Goal: Task Accomplishment & Management: Manage account settings

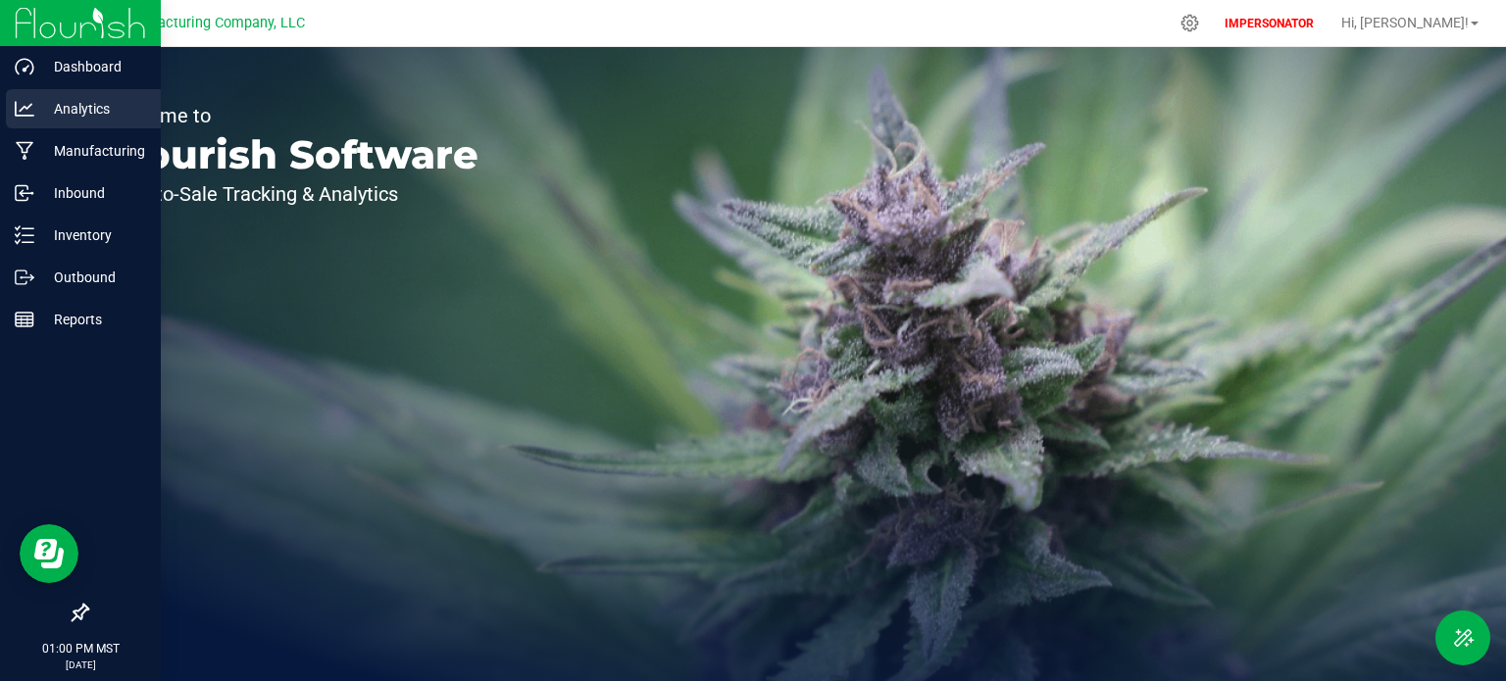
click at [78, 103] on p "Analytics" at bounding box center [93, 109] width 118 height 24
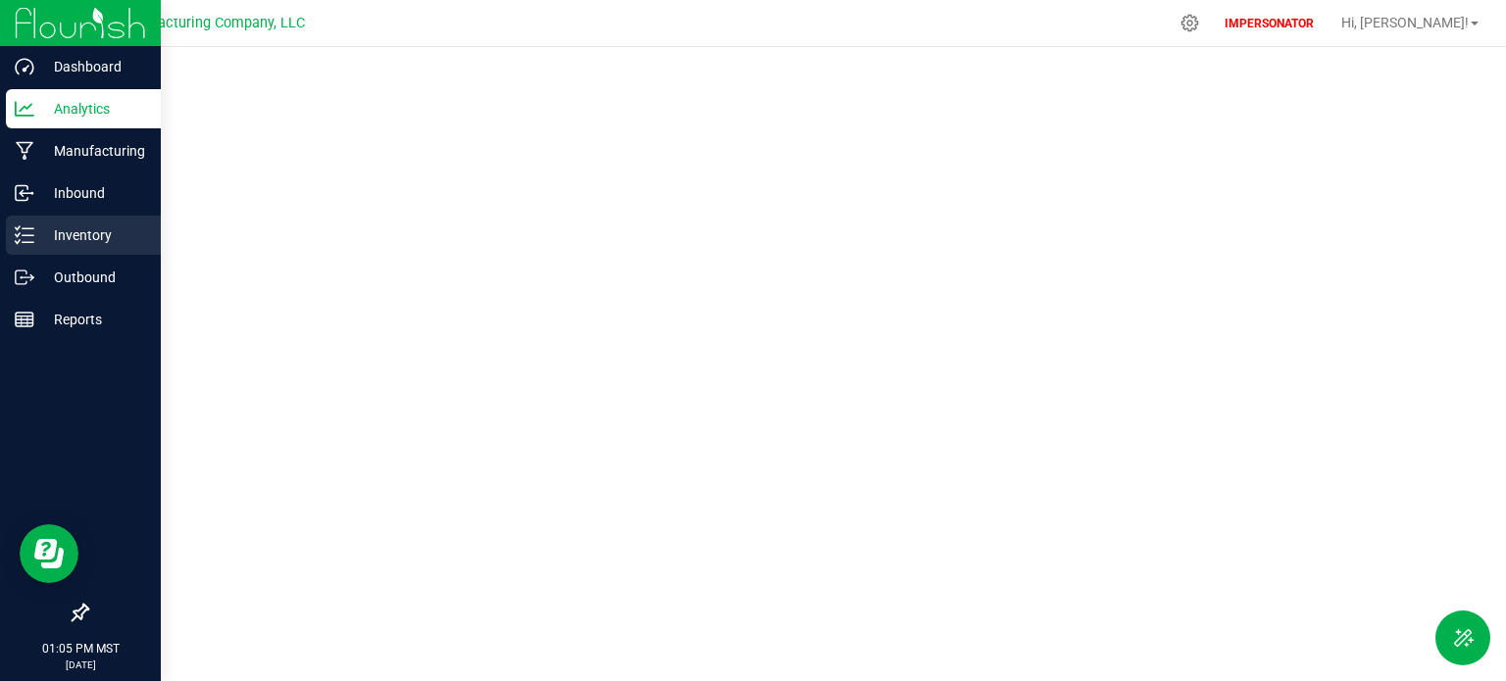
click at [55, 227] on p "Inventory" at bounding box center [93, 236] width 118 height 24
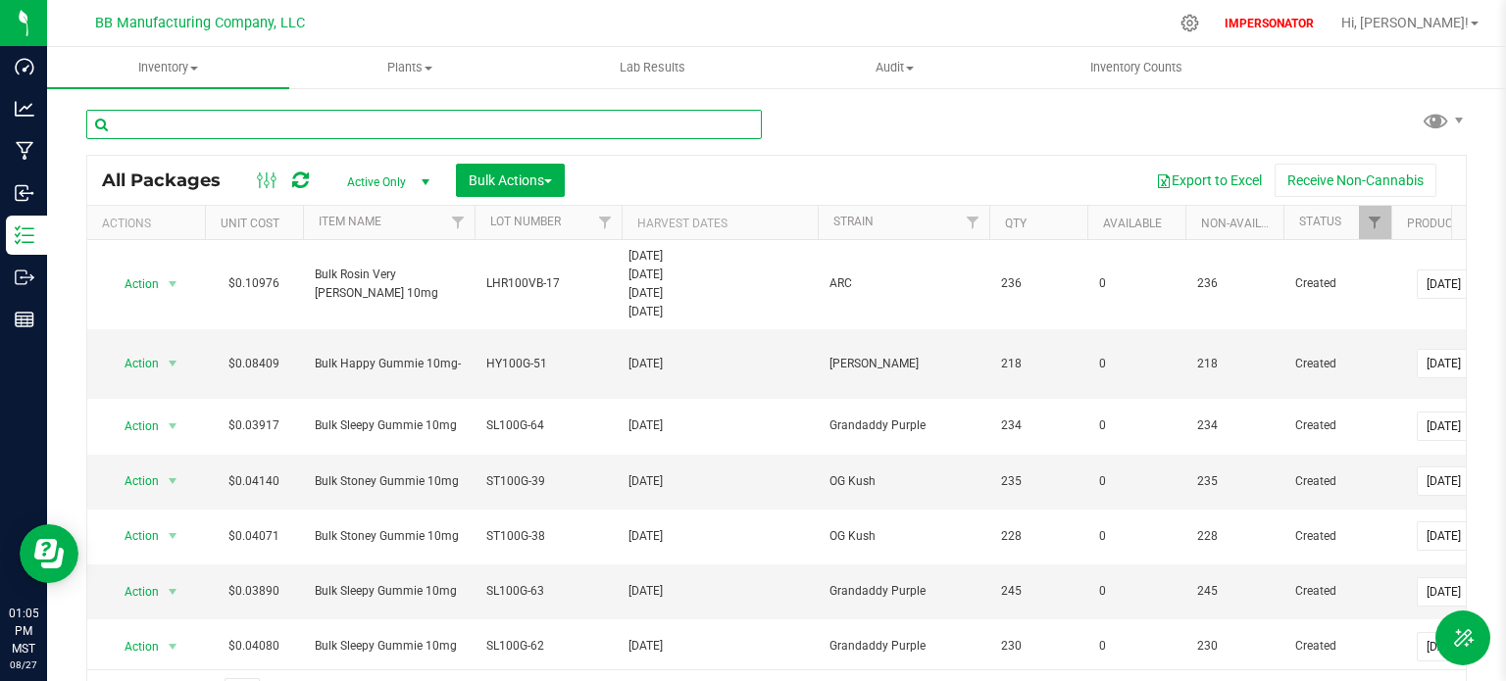
click at [240, 119] on input "text" at bounding box center [424, 124] width 676 height 29
click at [162, 68] on span "Inventory" at bounding box center [168, 68] width 242 height 18
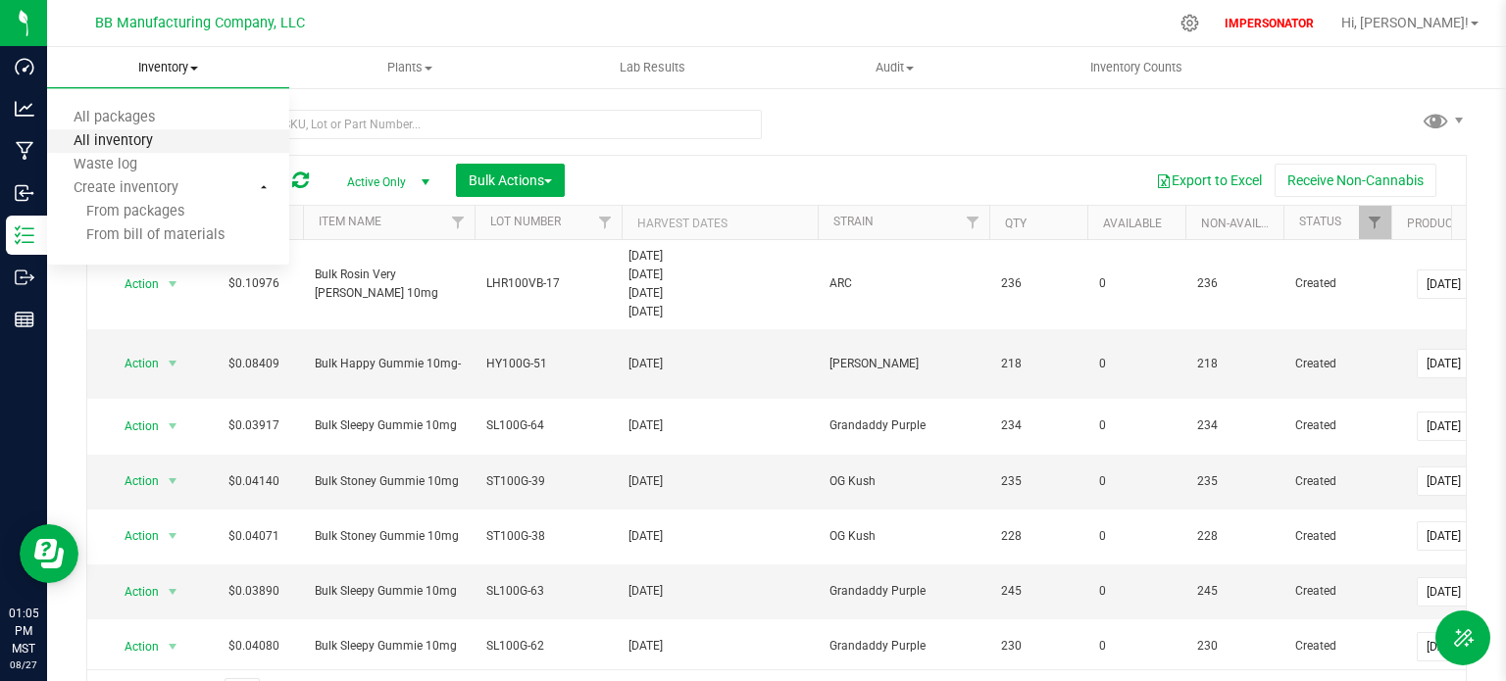
click at [145, 143] on span "All inventory" at bounding box center [113, 141] width 132 height 17
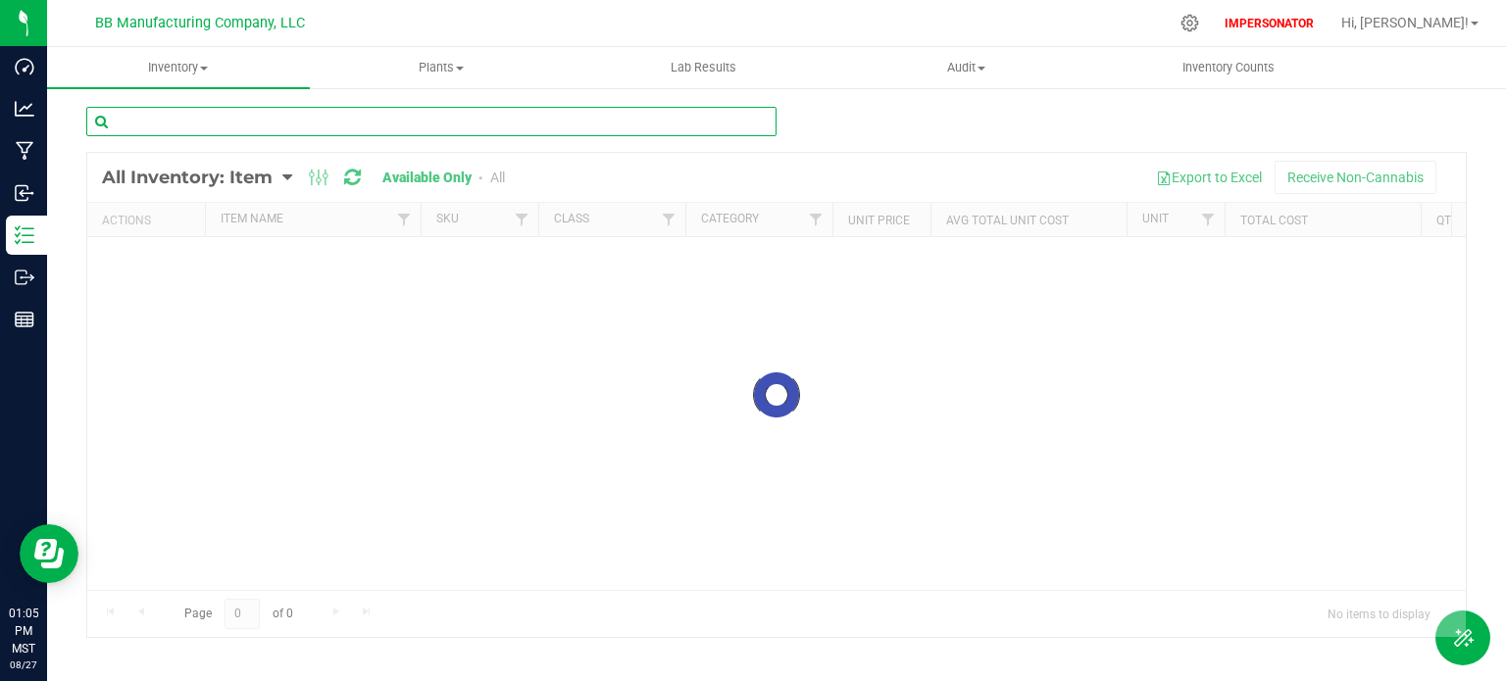
click at [234, 122] on input "text" at bounding box center [431, 121] width 690 height 29
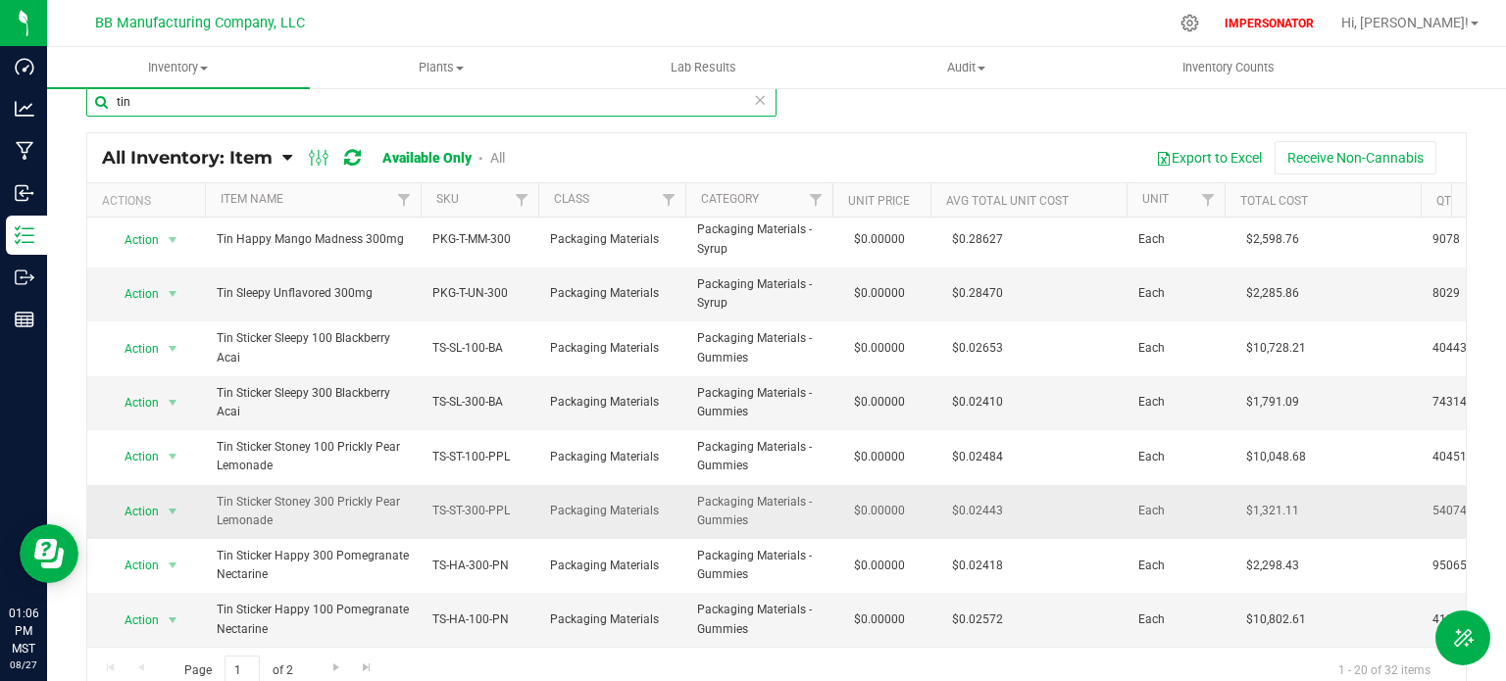
scroll to position [31, 0]
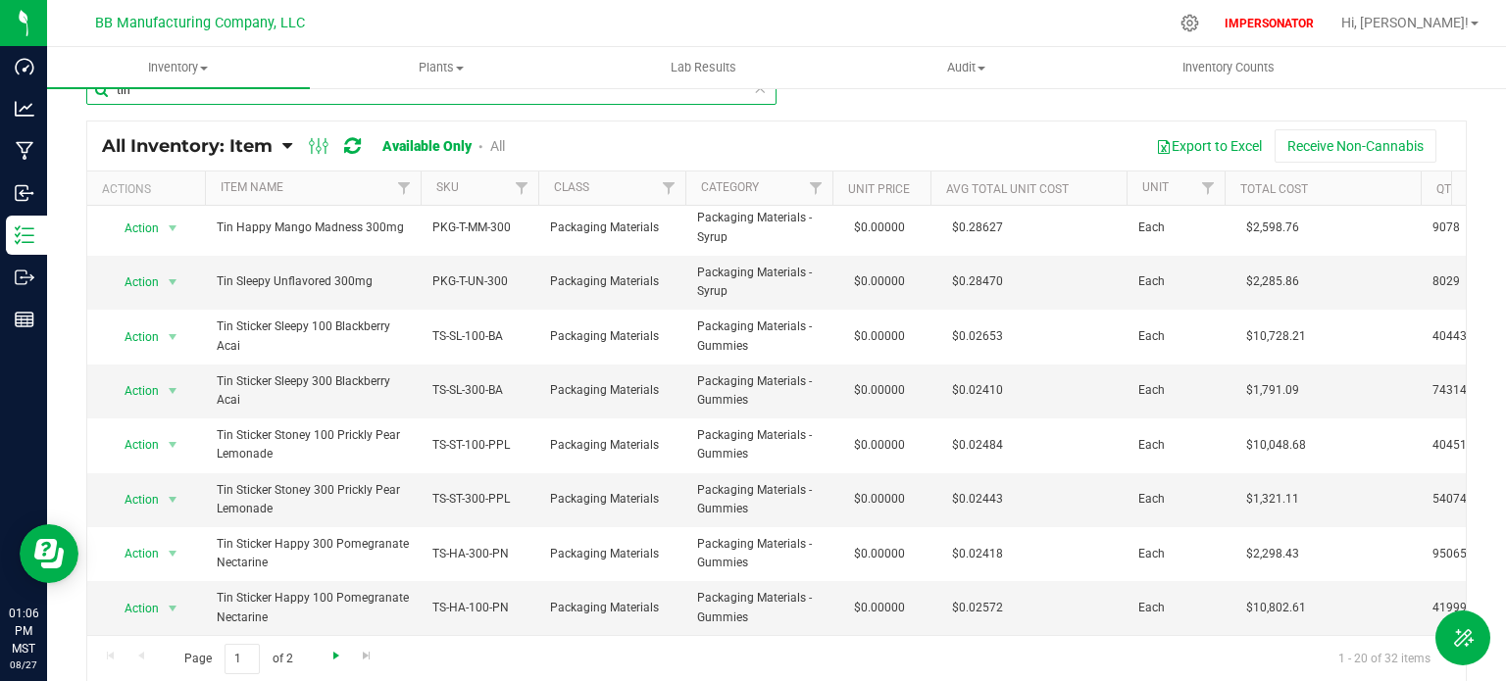
type input "tin"
click at [333, 658] on span "Go to the next page" at bounding box center [336, 656] width 16 height 16
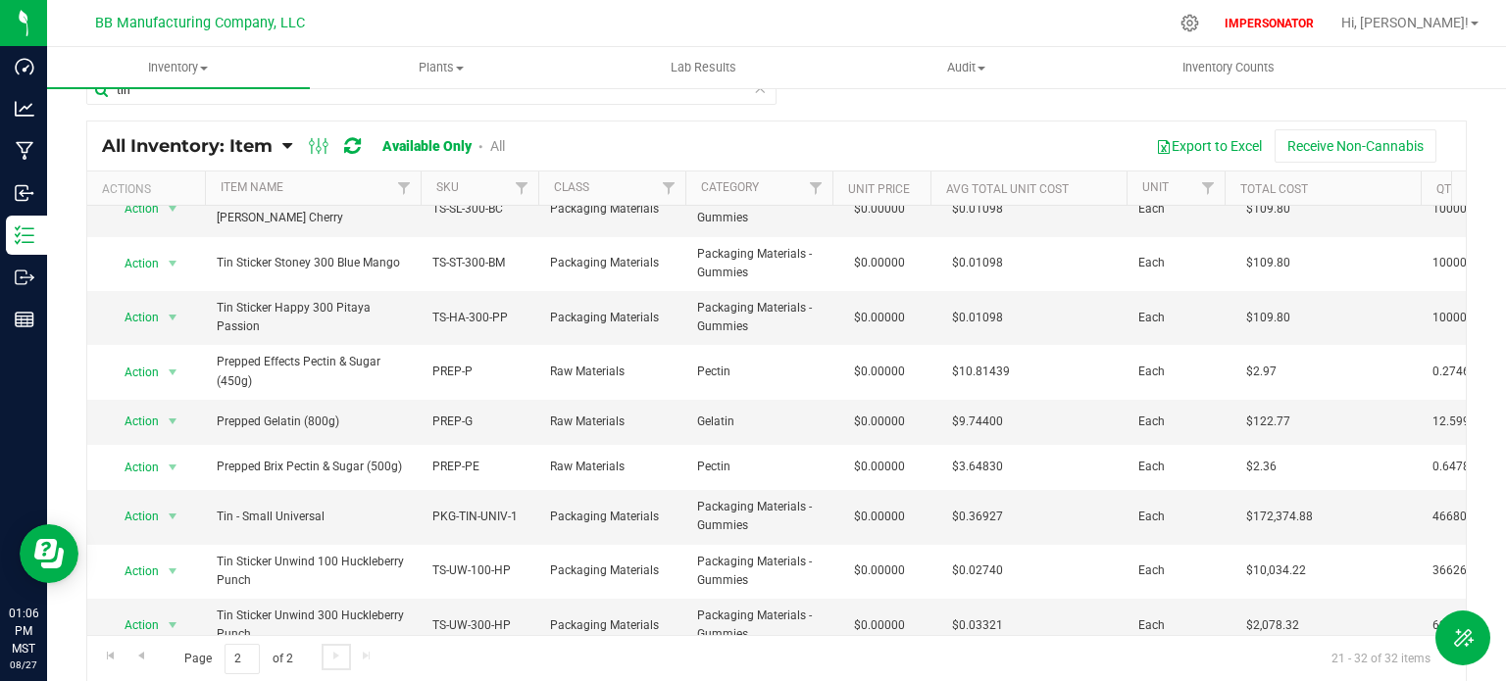
scroll to position [196, 0]
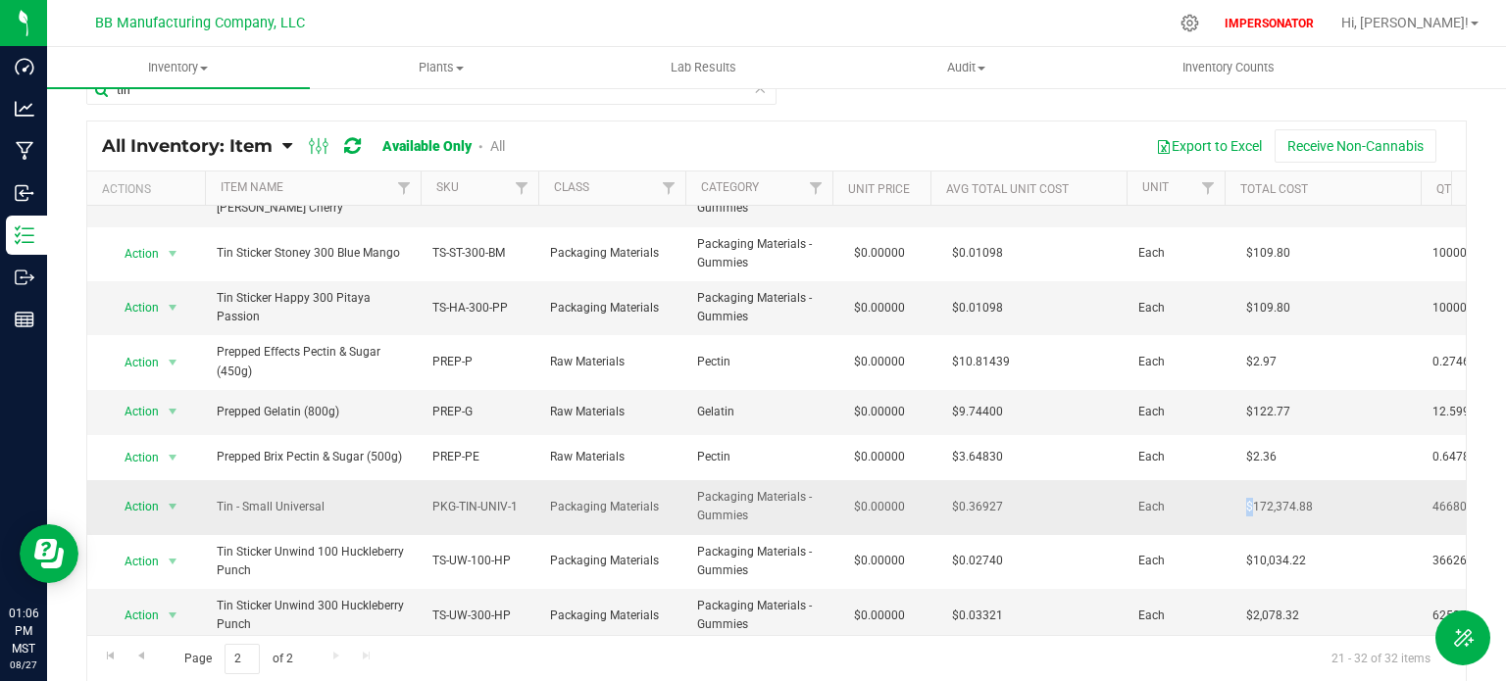
click at [1249, 502] on span "$172,374.88" at bounding box center [1279, 507] width 86 height 28
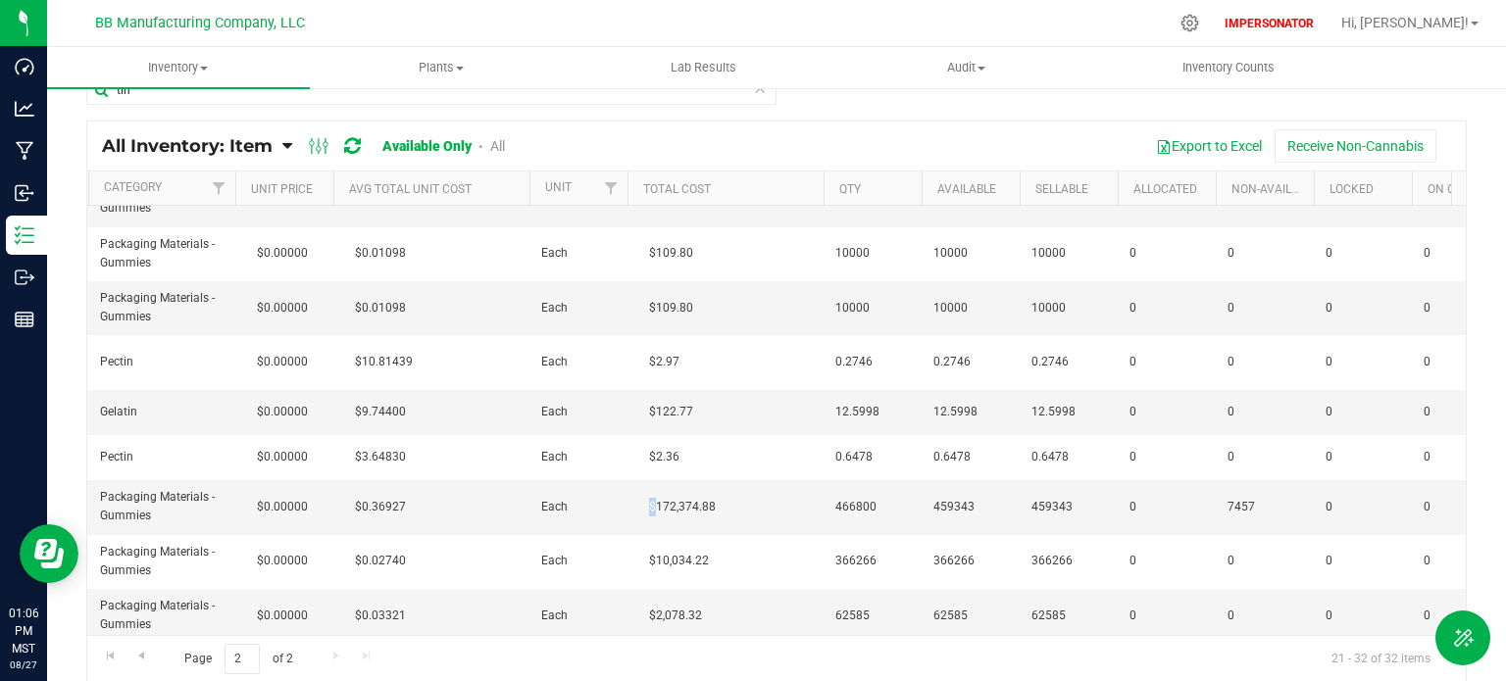
scroll to position [0, 683]
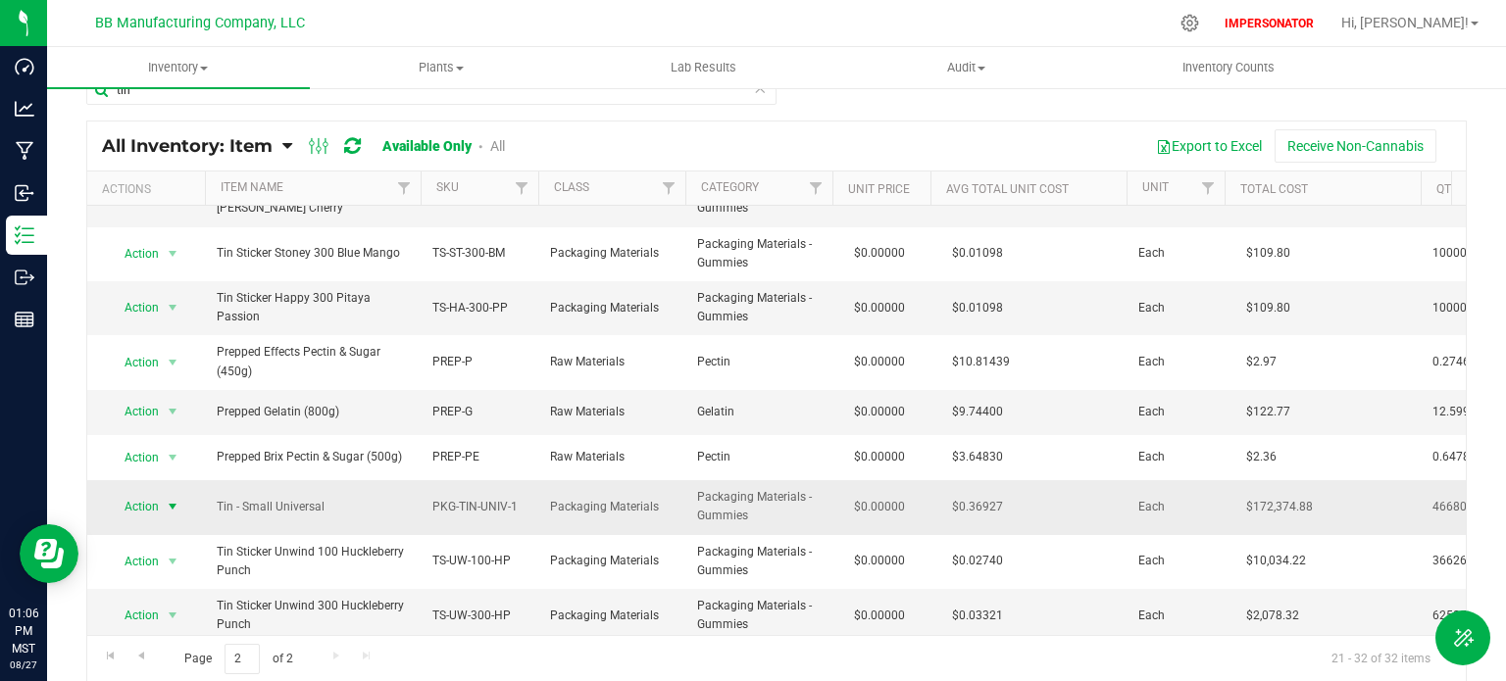
click at [147, 503] on span "Action" at bounding box center [133, 506] width 53 height 27
click at [601, 107] on div "tin" at bounding box center [431, 98] width 690 height 45
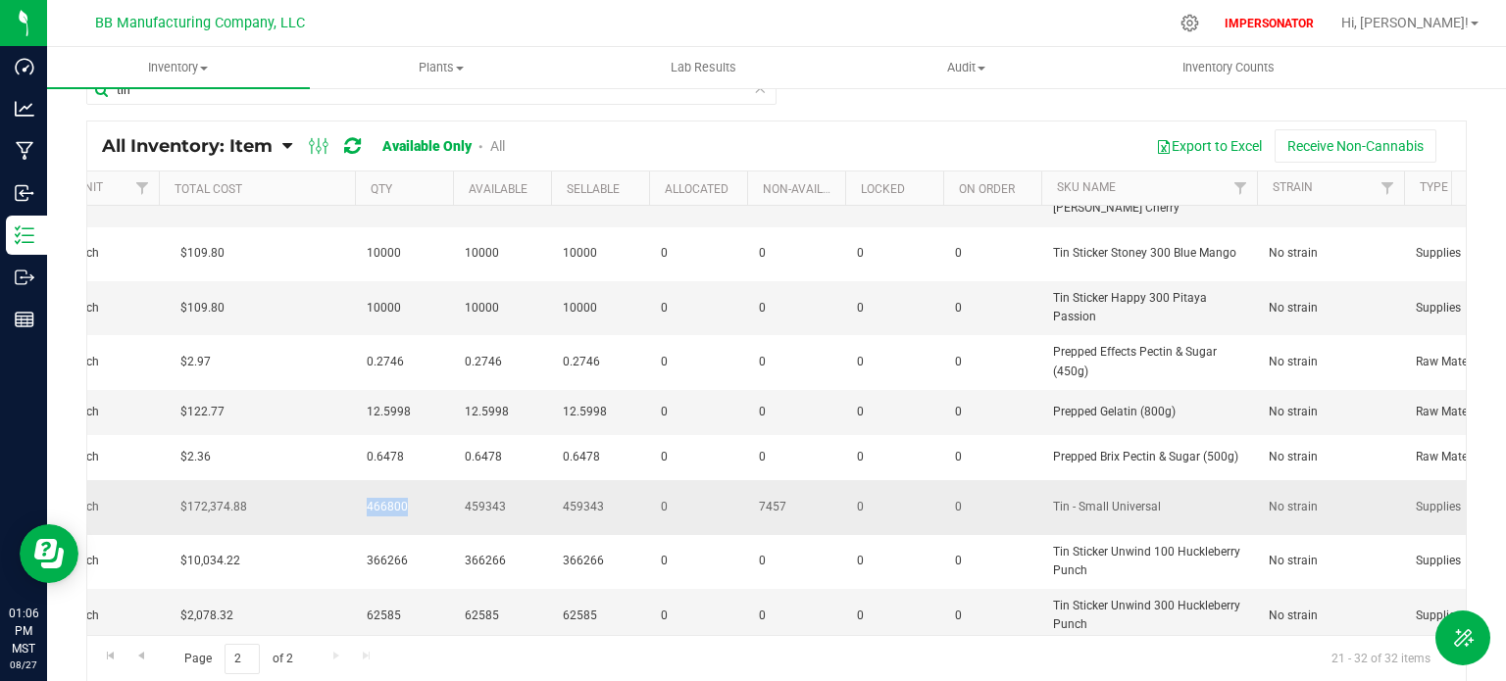
drag, startPoint x: 408, startPoint y: 501, endPoint x: 311, endPoint y: 507, distance: 97.3
click at [311, 507] on tr "Action Action Adjust qty Edit lots/costs Global inventory Locate inventory Prin…" at bounding box center [982, 507] width 3922 height 54
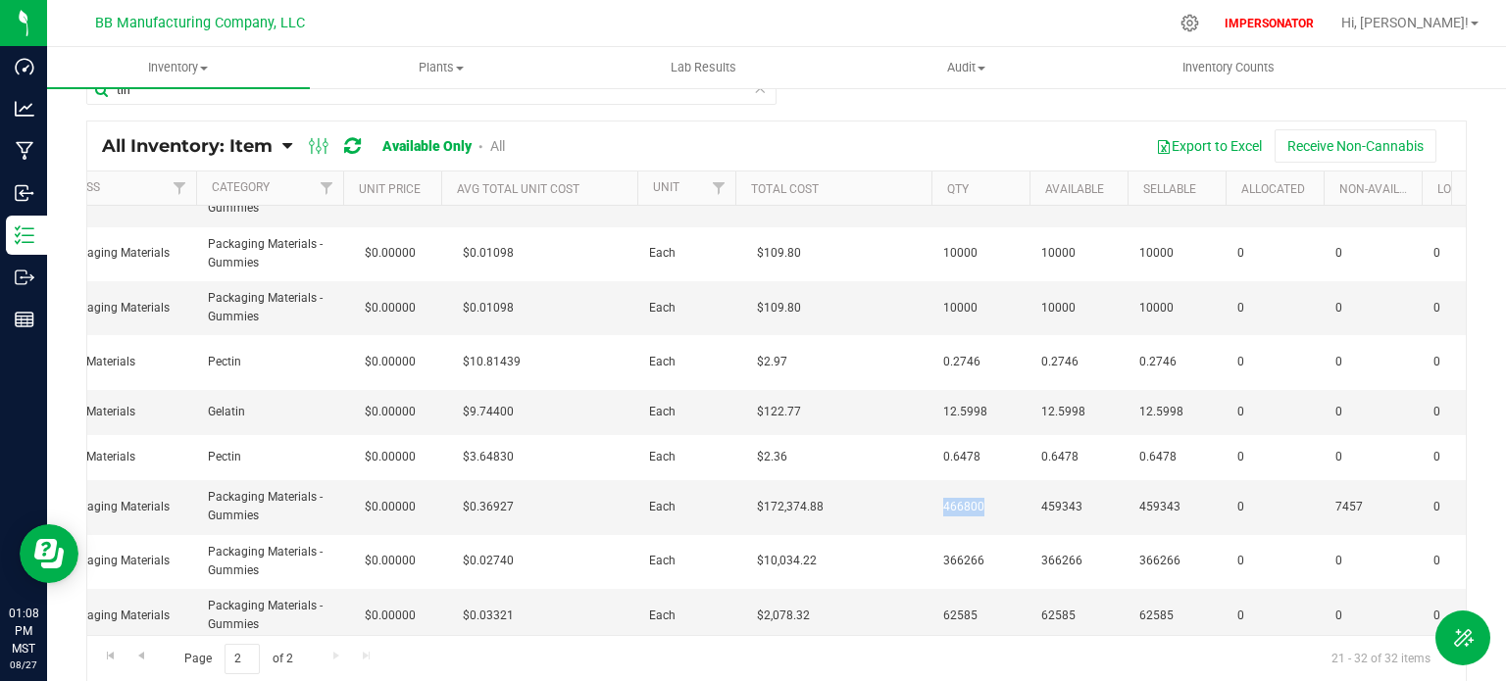
scroll to position [0, 351]
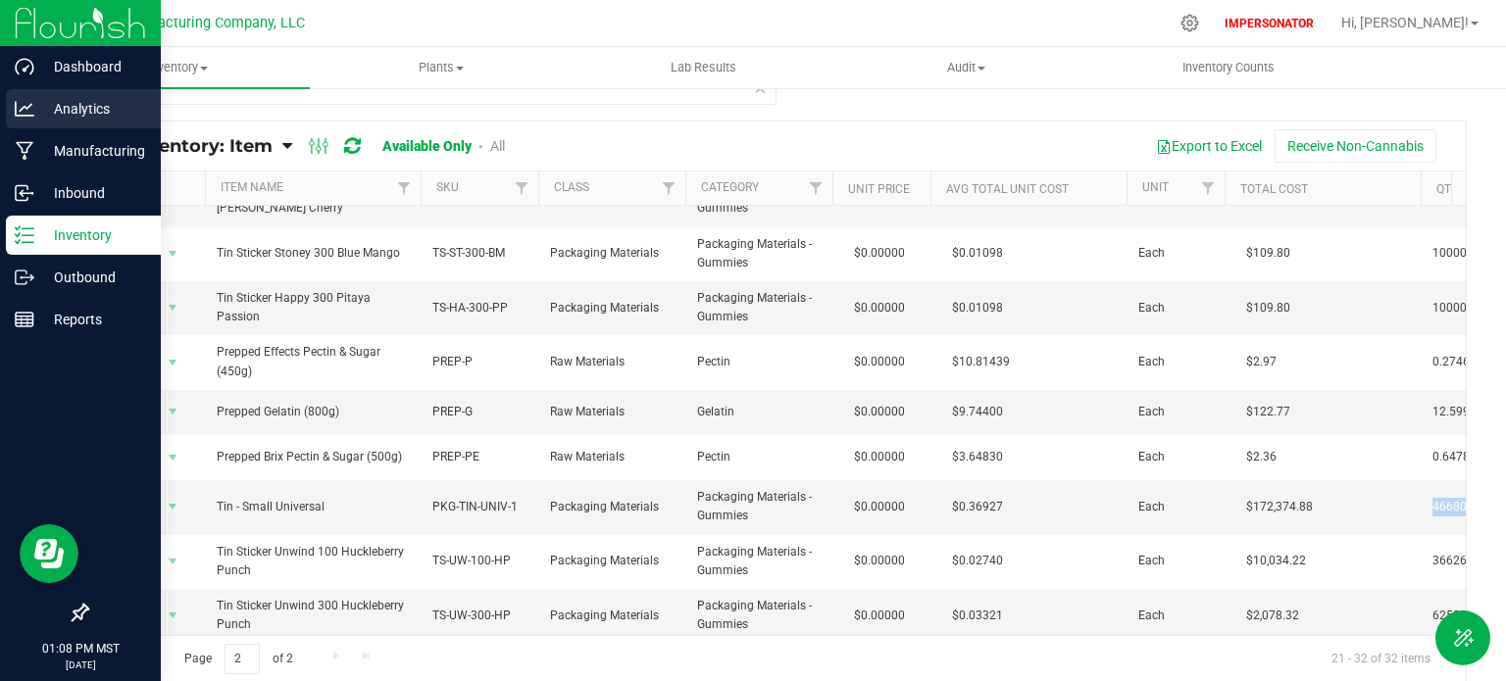
click at [74, 107] on p "Analytics" at bounding box center [93, 109] width 118 height 24
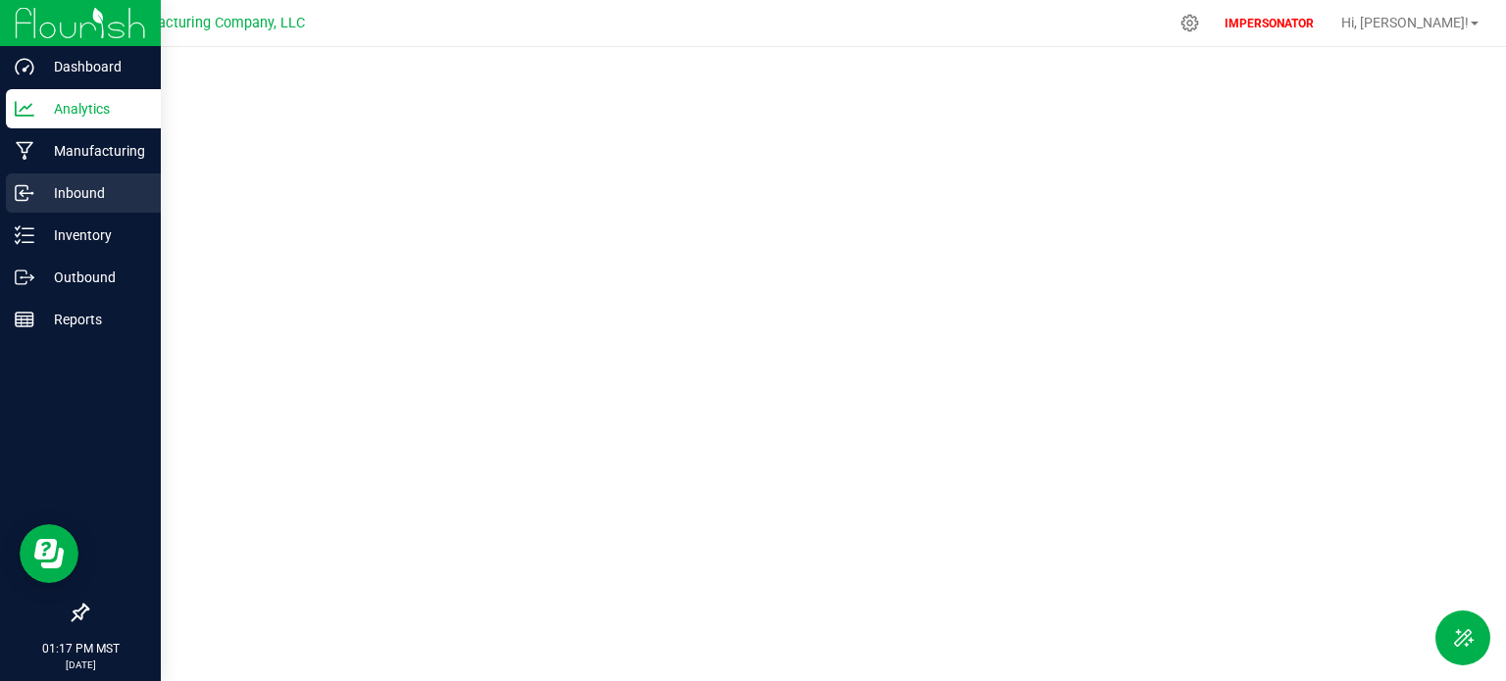
click at [54, 196] on p "Inbound" at bounding box center [93, 193] width 118 height 24
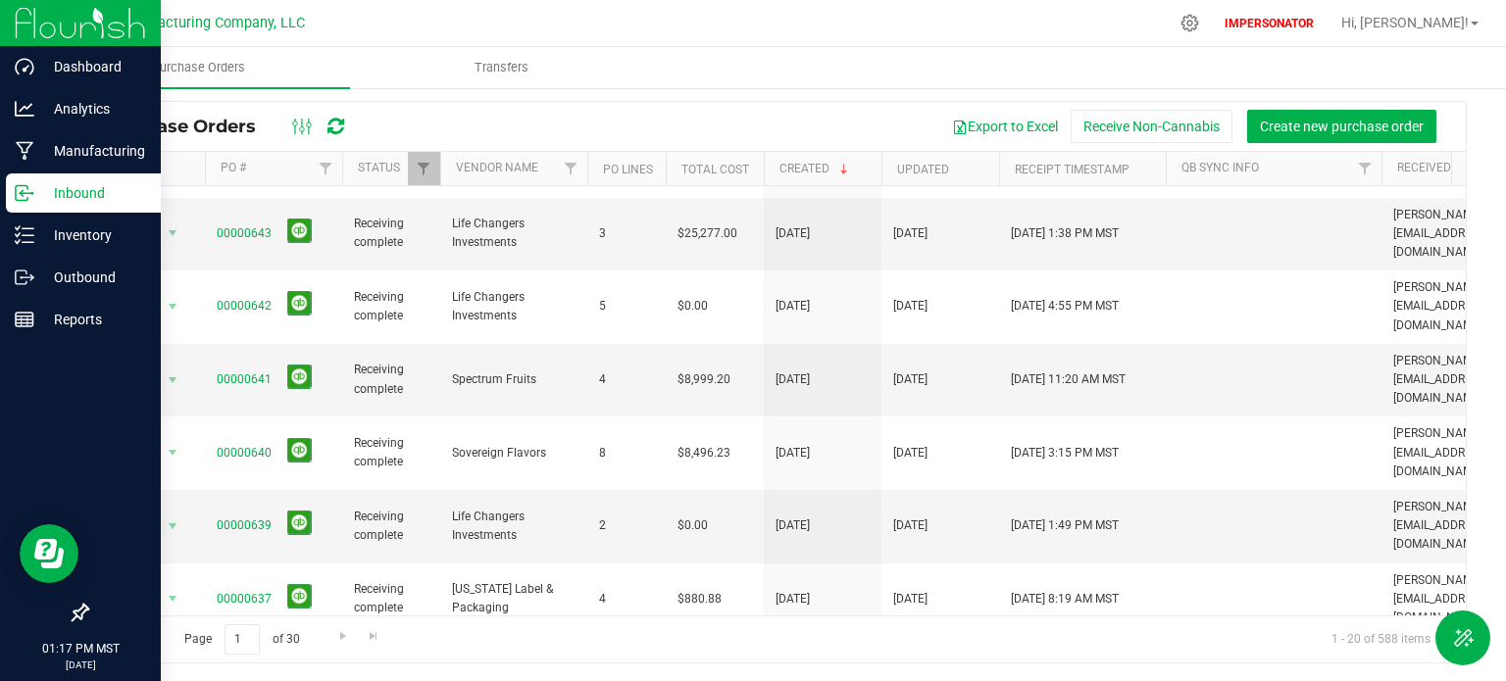
scroll to position [679, 0]
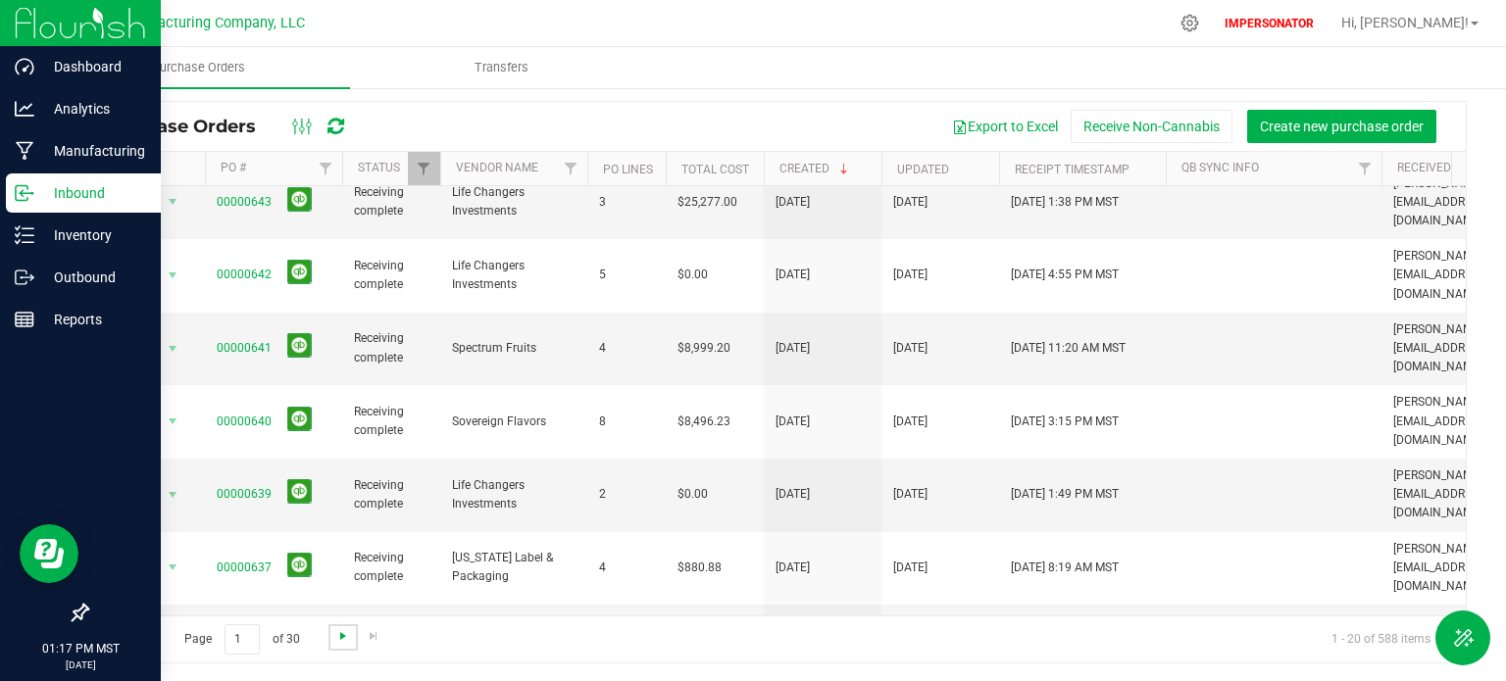
click at [338, 635] on span "Go to the next page" at bounding box center [343, 637] width 16 height 16
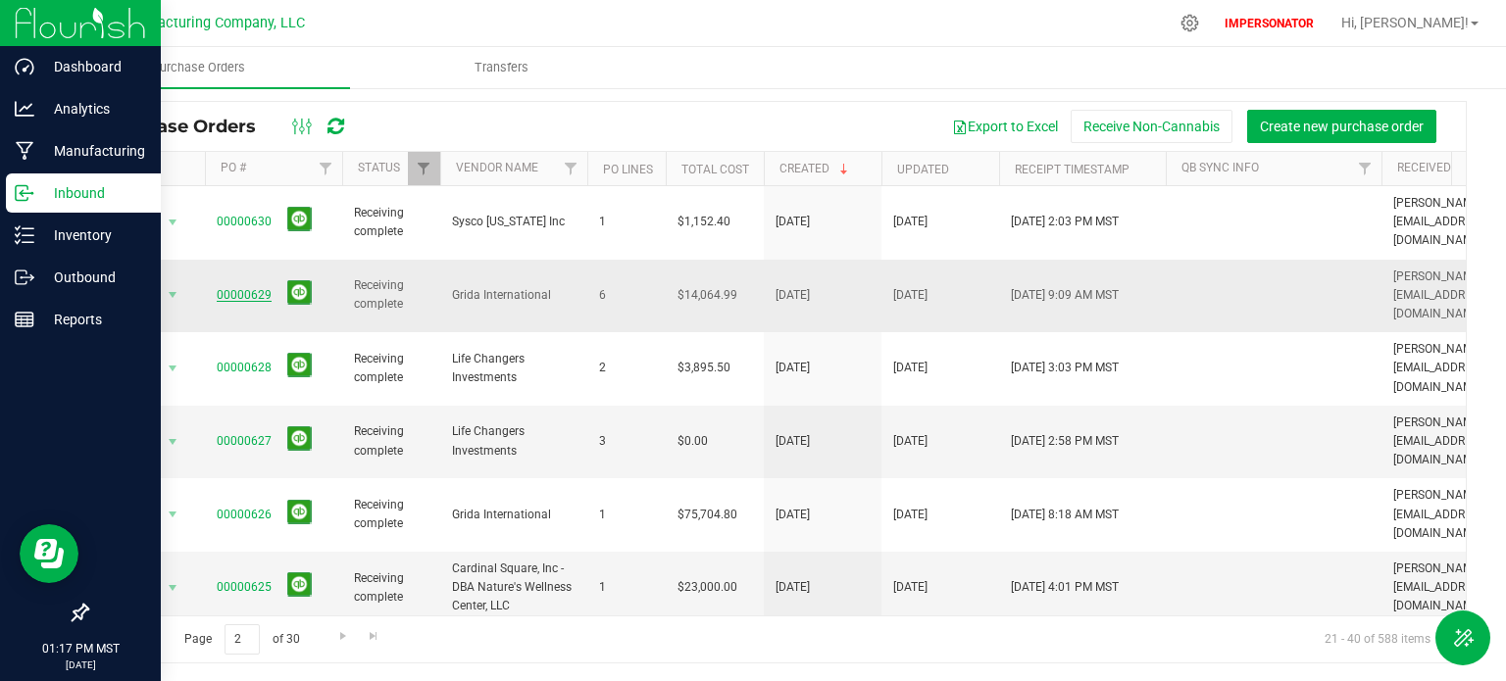
click at [259, 288] on link "00000629" at bounding box center [244, 295] width 55 height 14
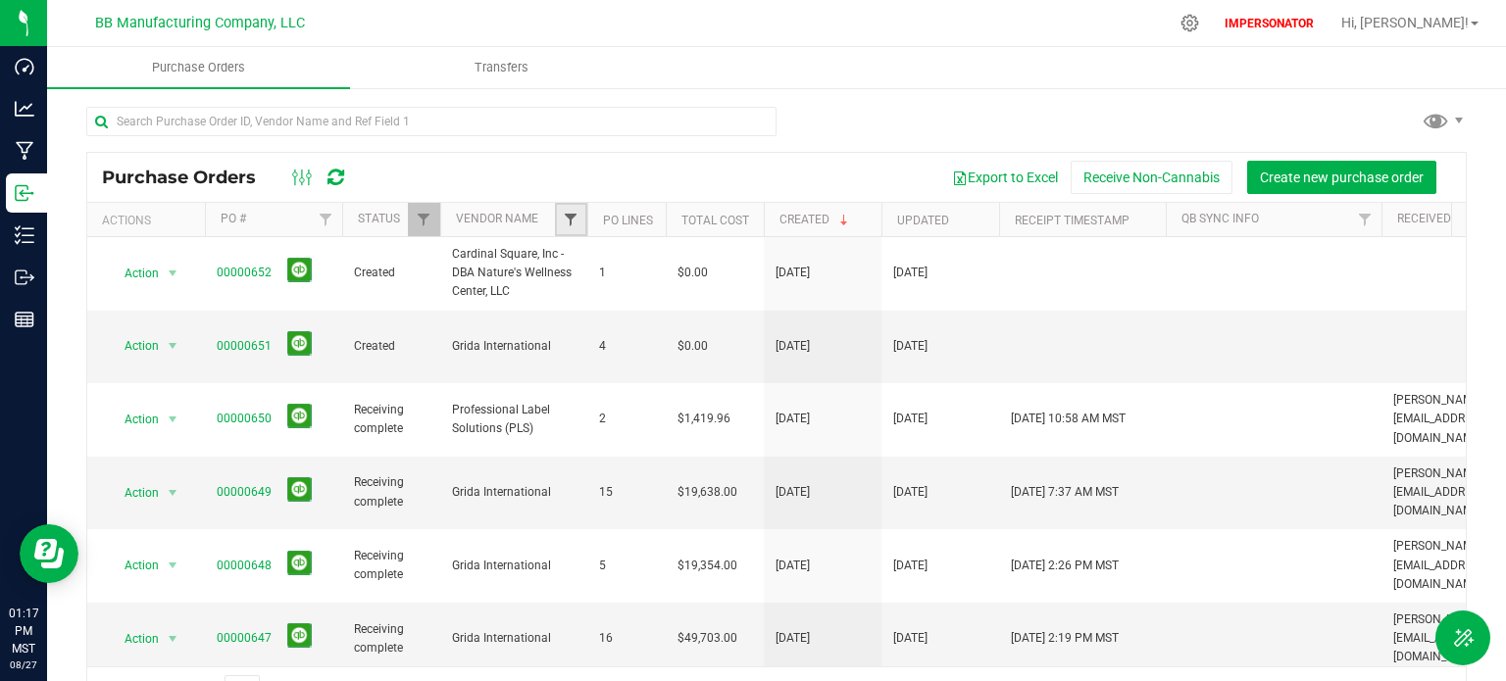
click at [566, 220] on span "Filter" at bounding box center [571, 220] width 16 height 16
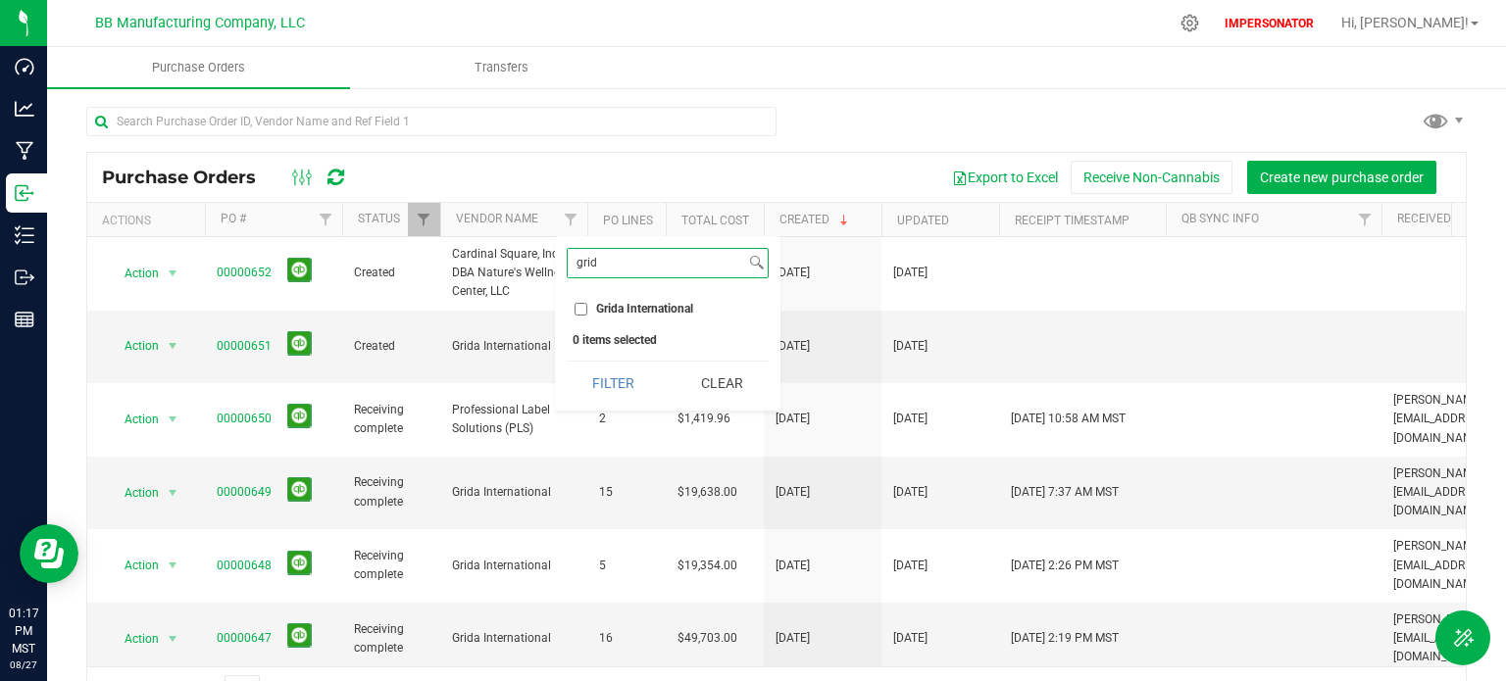
type input "grid"
click at [589, 310] on label "Grida International" at bounding box center [634, 309] width 119 height 13
click at [587, 310] on input "Grida International" at bounding box center [581, 309] width 13 height 13
checkbox input "true"
click at [631, 390] on button "Filter" at bounding box center [614, 383] width 94 height 43
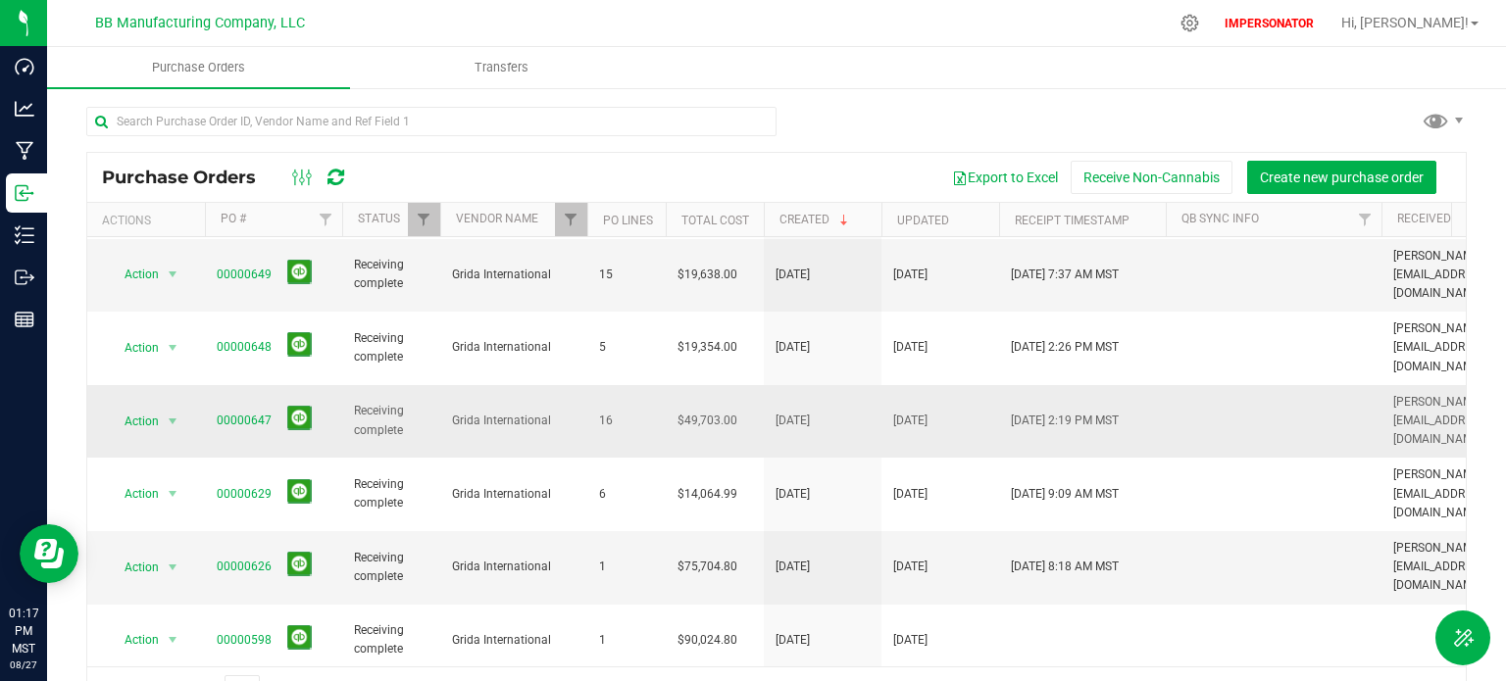
scroll to position [98, 0]
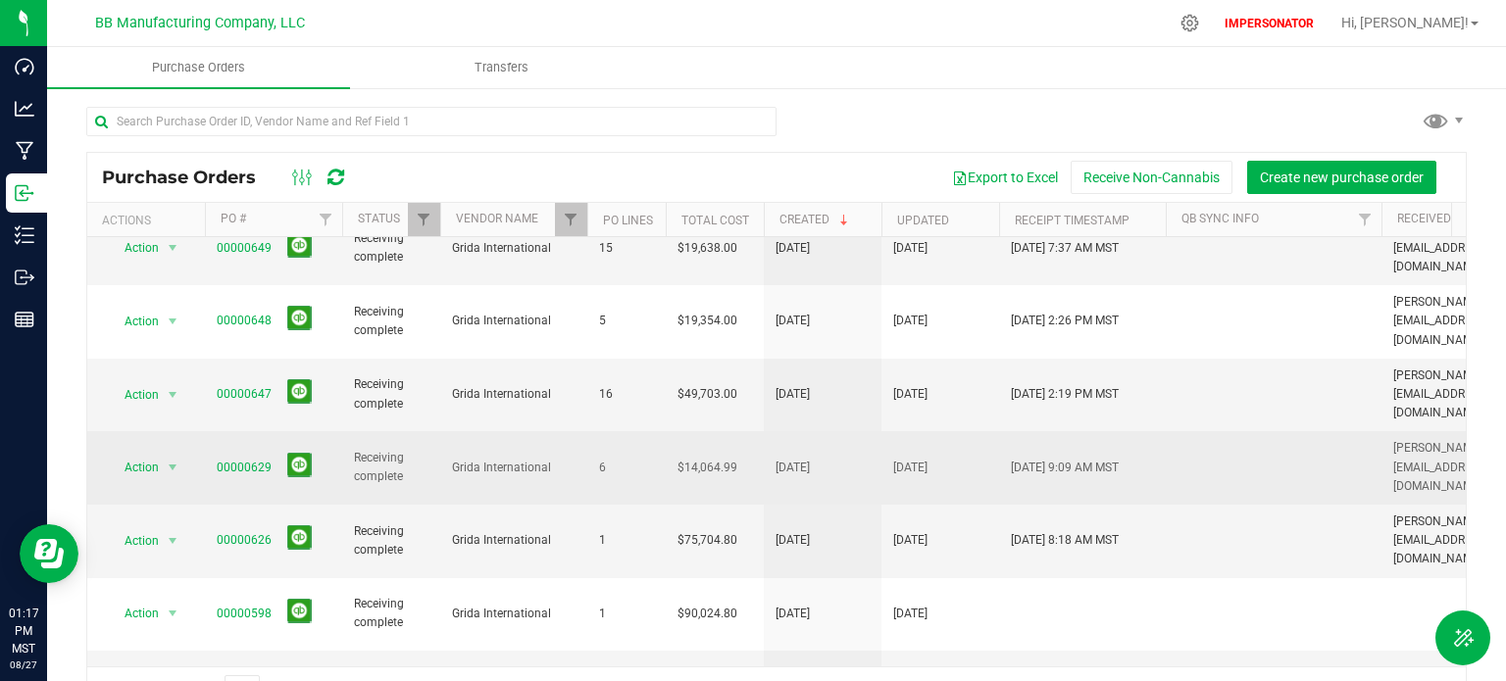
click at [491, 459] on span "Grida International" at bounding box center [514, 468] width 124 height 19
click at [243, 461] on link "00000629" at bounding box center [244, 468] width 55 height 14
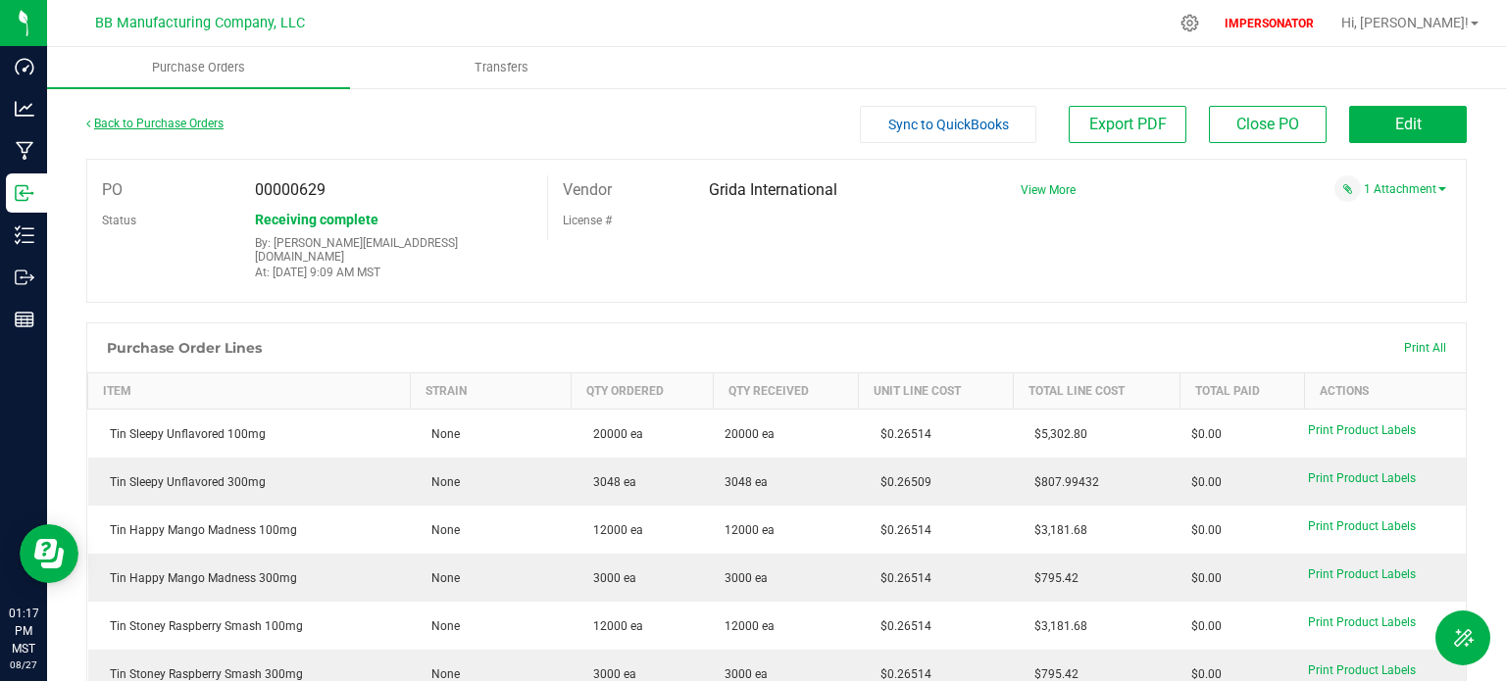
click at [124, 117] on link "Back to Purchase Orders" at bounding box center [154, 124] width 137 height 14
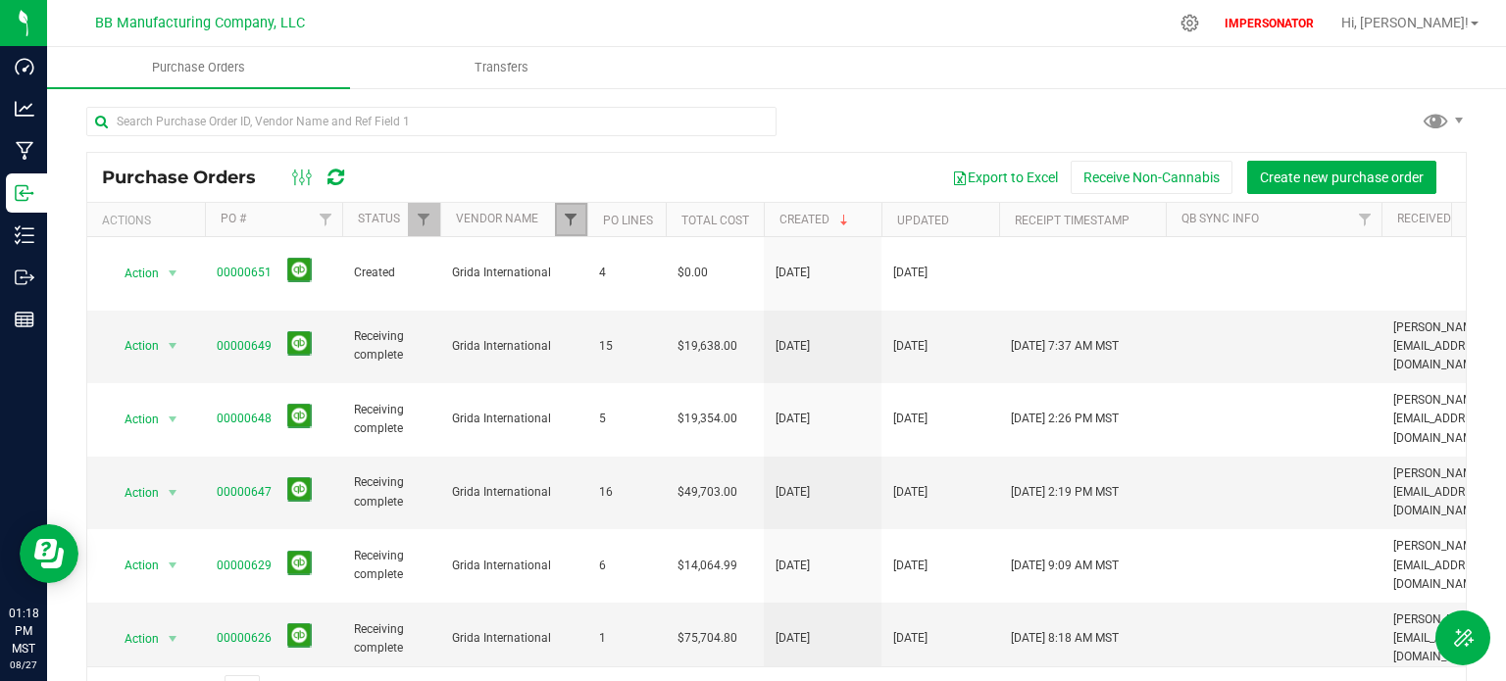
click at [571, 227] on span "Filter" at bounding box center [571, 220] width 16 height 16
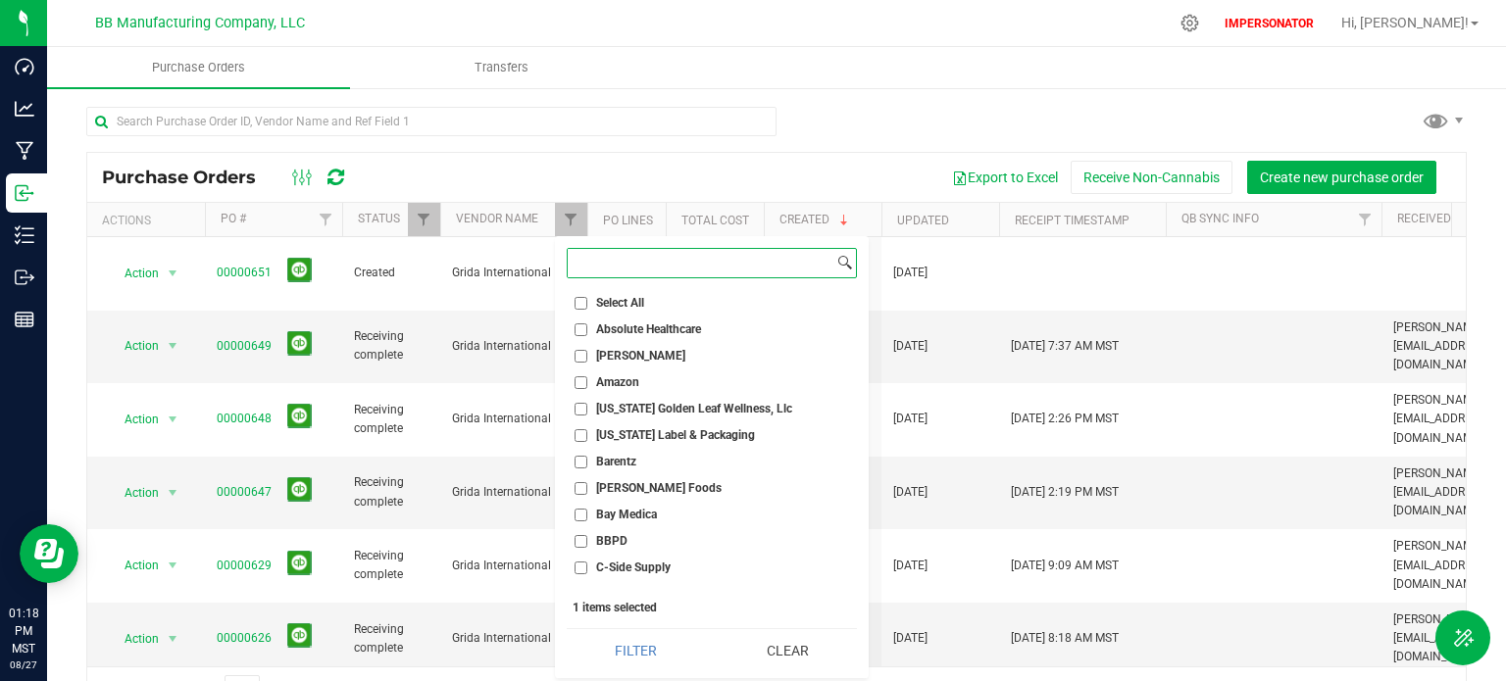
click at [593, 264] on input at bounding box center [701, 263] width 266 height 28
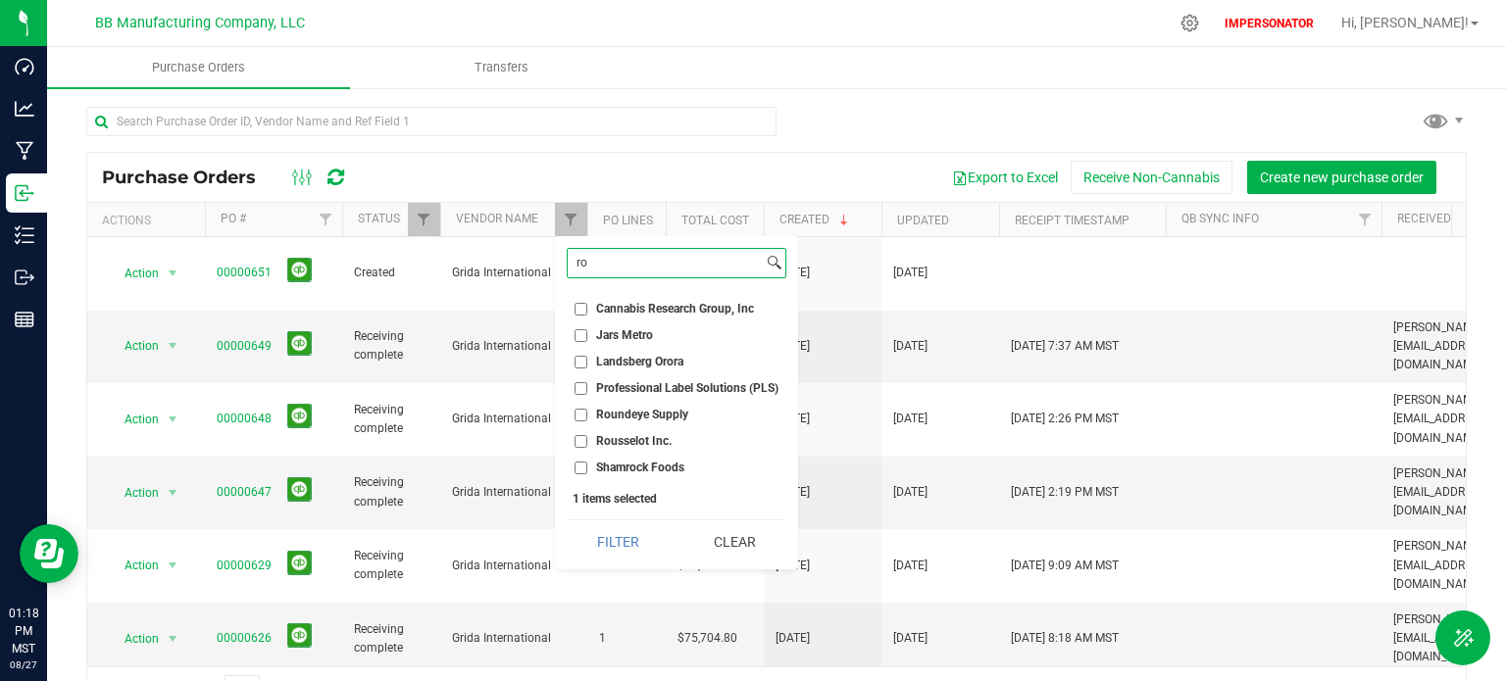
type input "r"
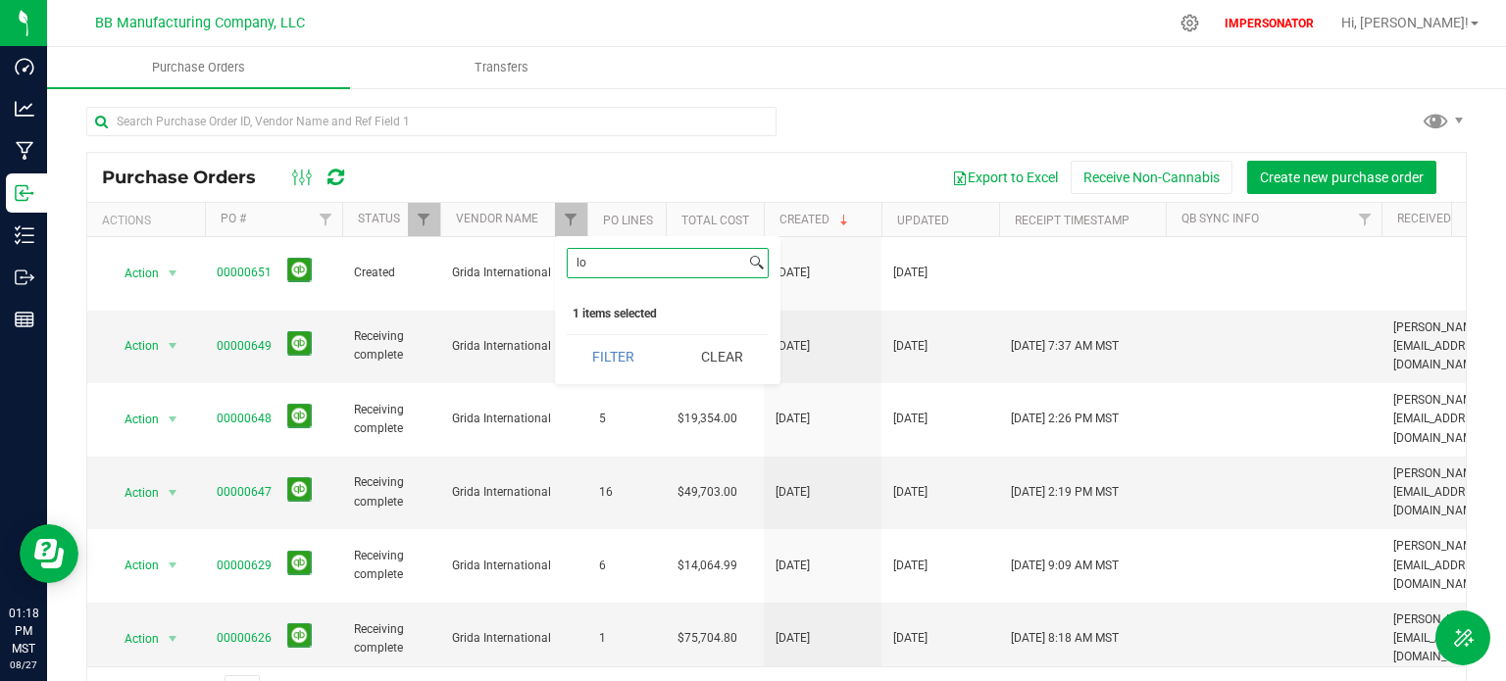
type input "l"
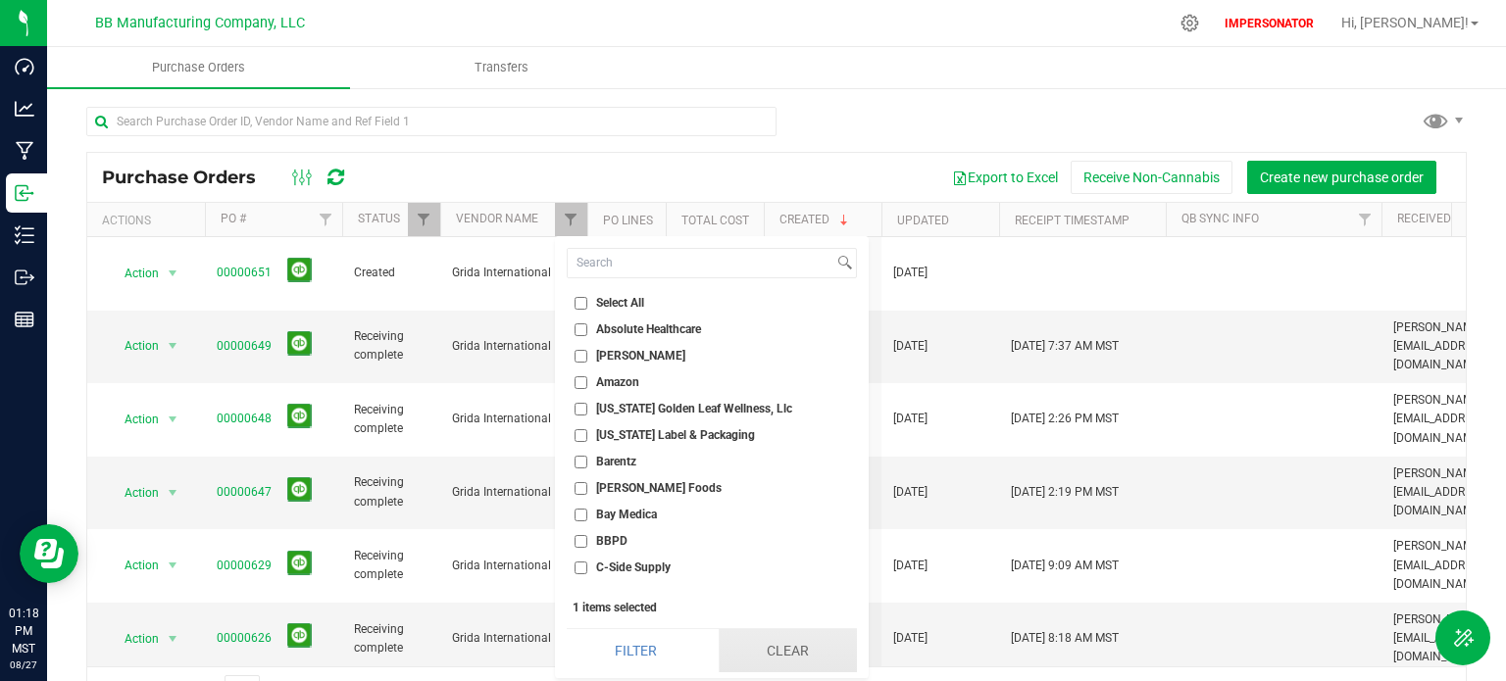
click at [781, 654] on button "Clear" at bounding box center [788, 651] width 138 height 43
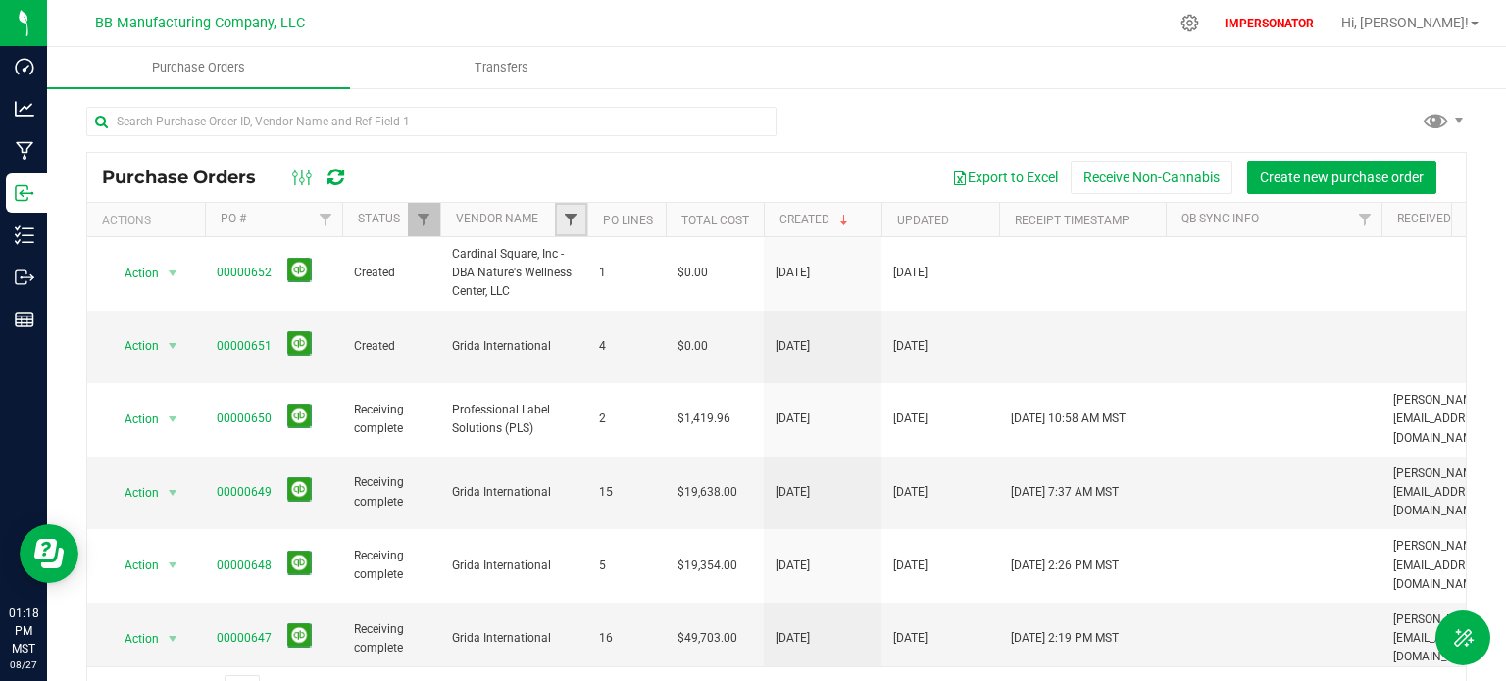
click at [568, 221] on span "Filter" at bounding box center [571, 220] width 16 height 16
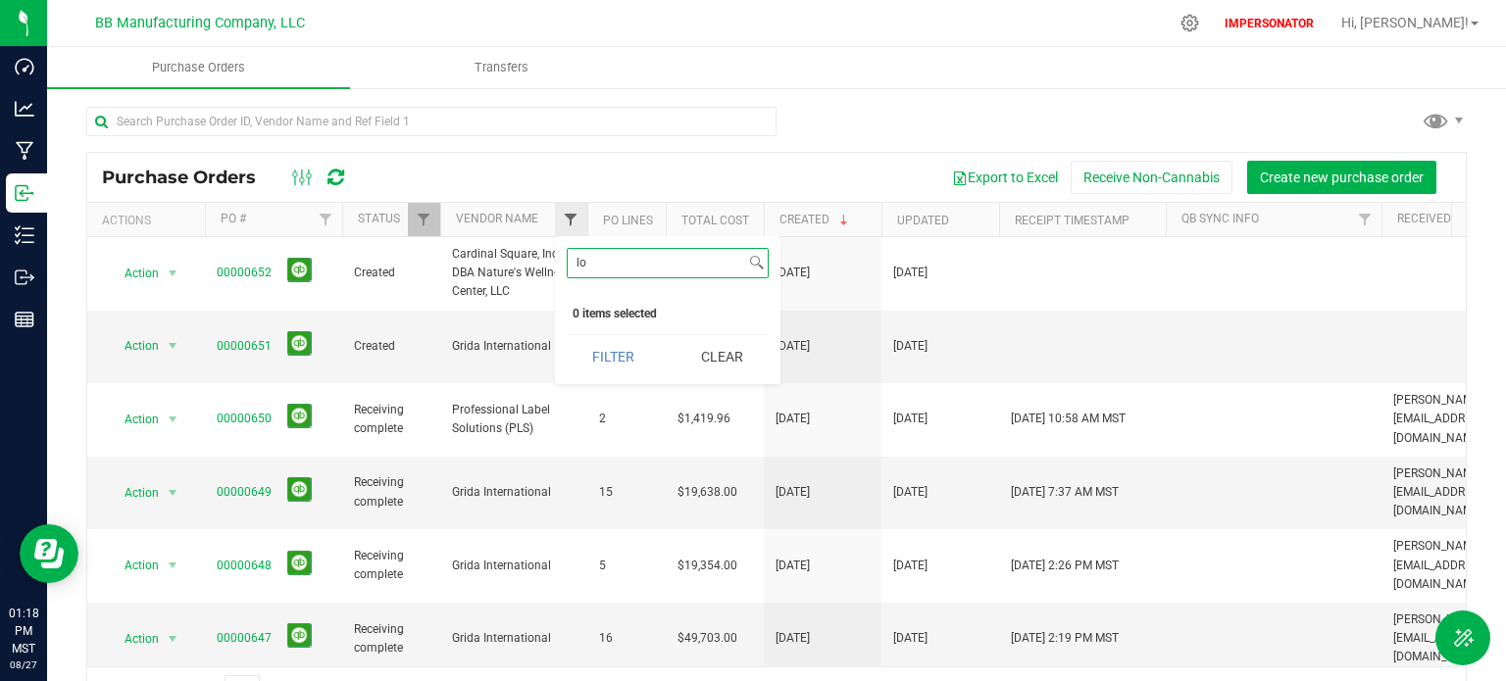
type input "l"
type input "gri"
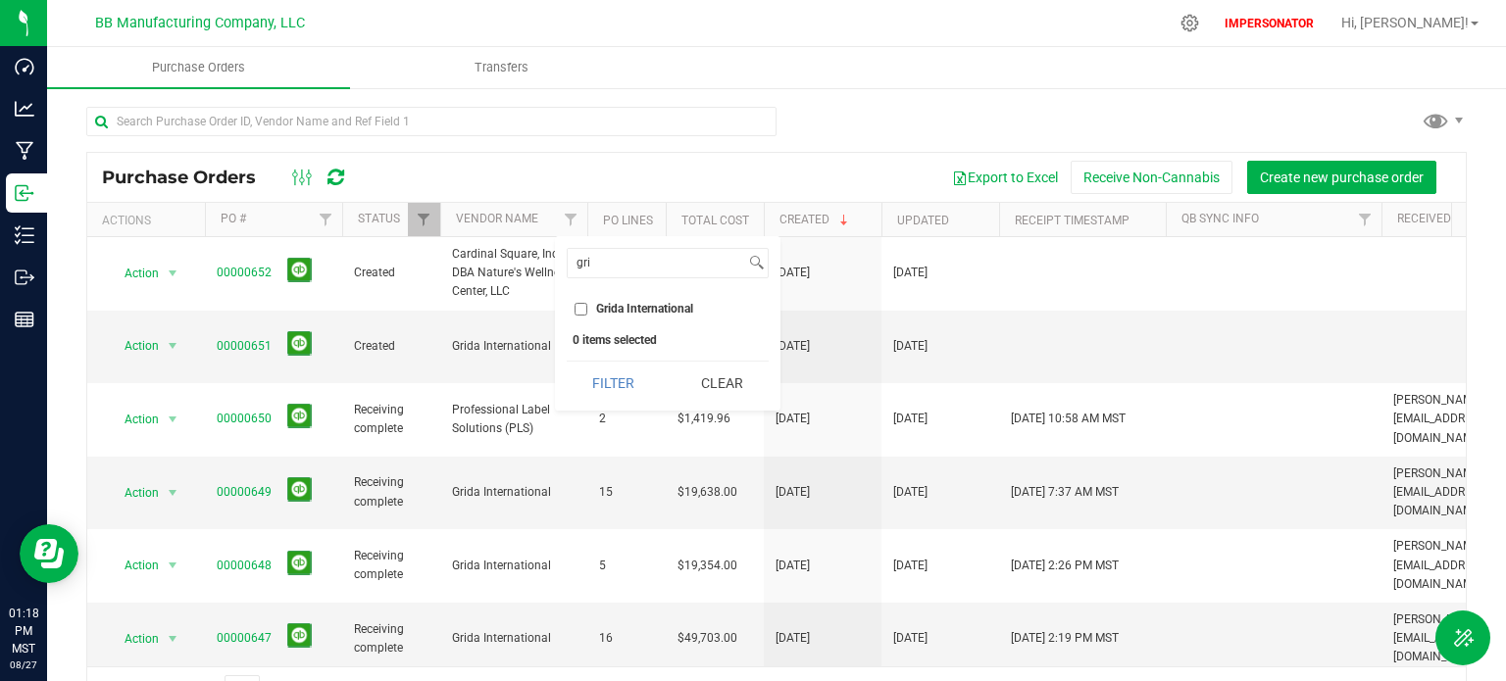
click at [637, 306] on span "Grida International" at bounding box center [644, 309] width 97 height 12
click at [587, 306] on input "Grida International" at bounding box center [581, 309] width 13 height 13
checkbox input "true"
click at [604, 389] on button "Filter" at bounding box center [614, 383] width 94 height 43
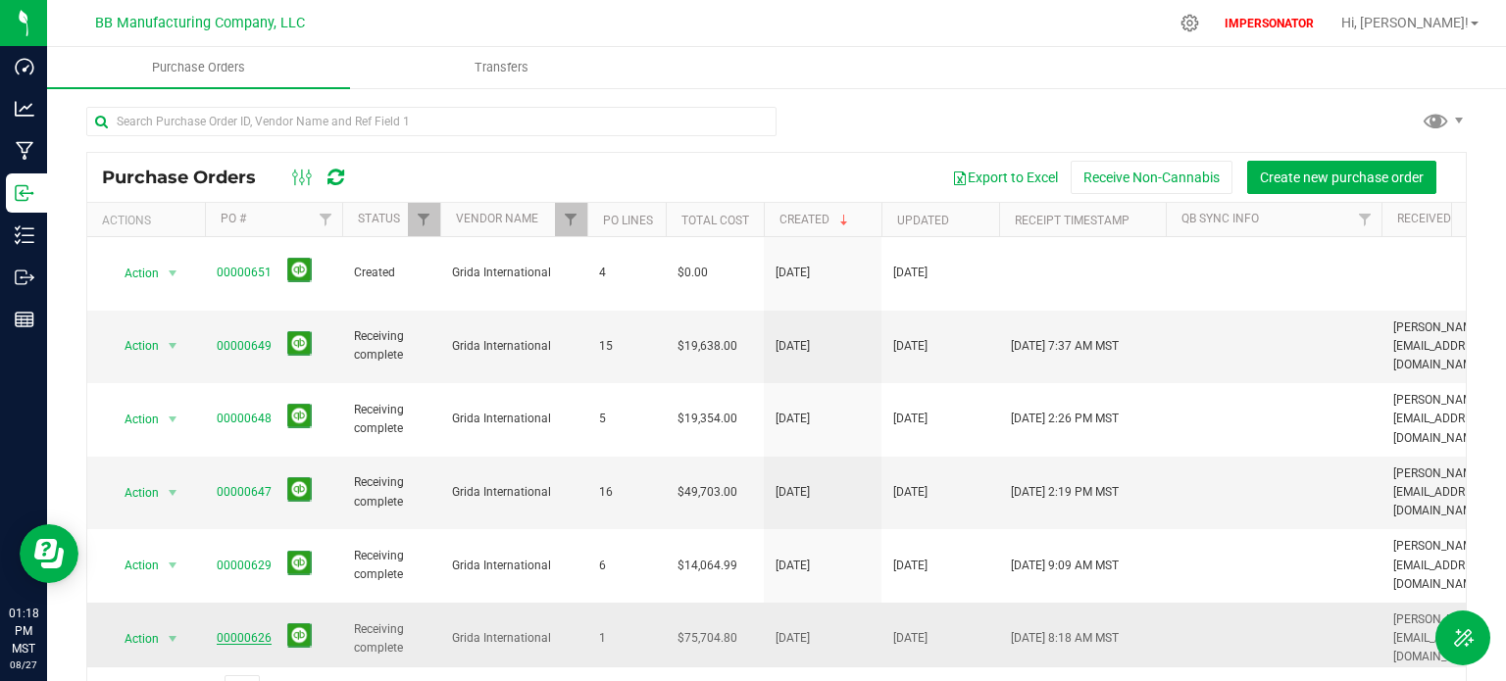
click at [232, 631] on link "00000626" at bounding box center [244, 638] width 55 height 14
click at [1086, 630] on span "[DATE] 8:18 AM MST" at bounding box center [1065, 639] width 108 height 19
click at [251, 631] on link "00000626" at bounding box center [244, 638] width 55 height 14
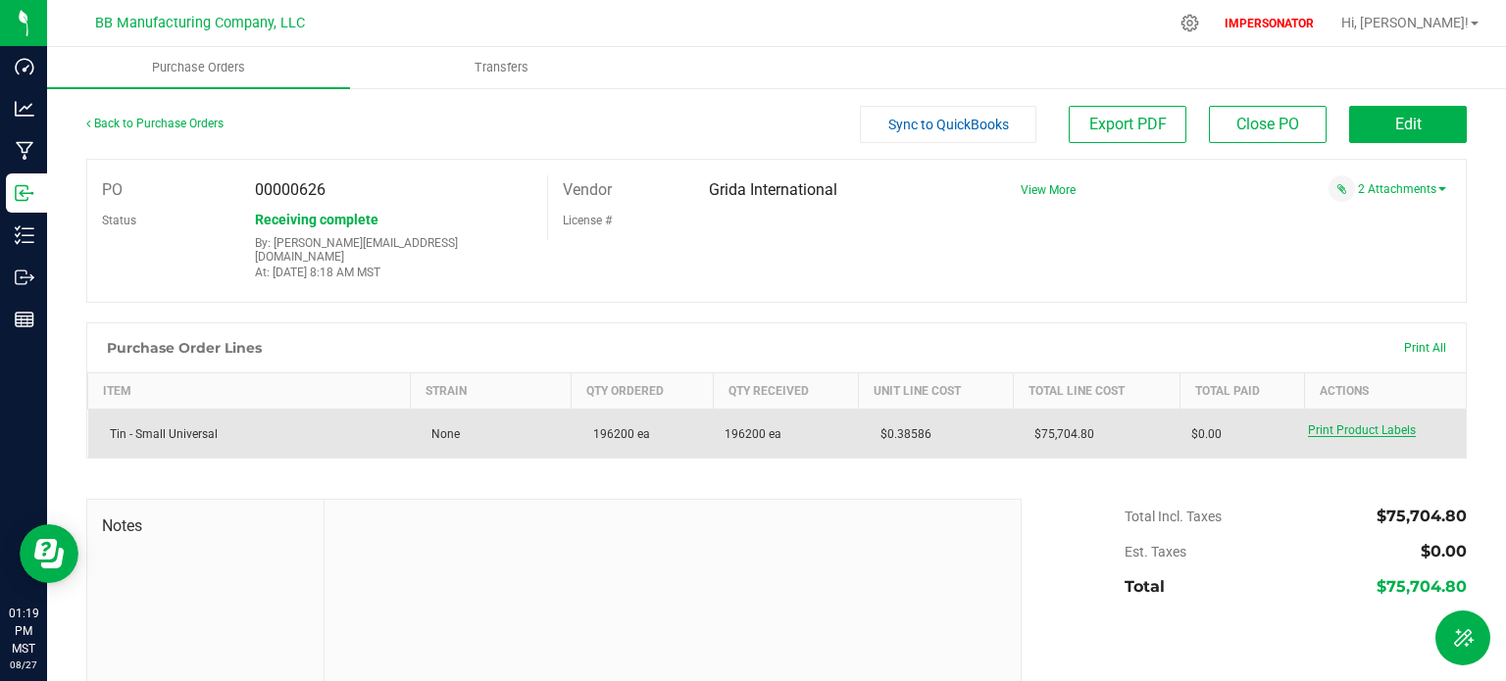
click at [1334, 424] on span "Print Product Labels" at bounding box center [1362, 431] width 108 height 14
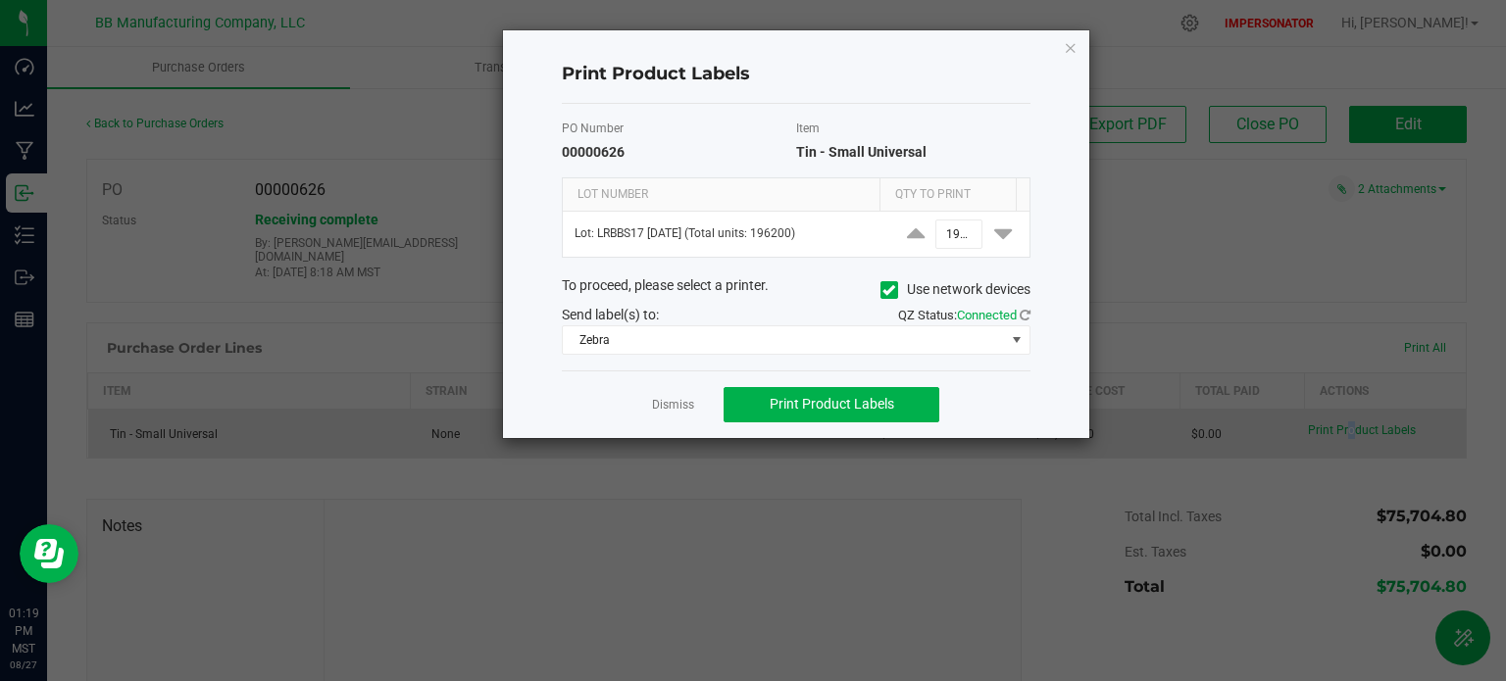
click at [660, 401] on link "Dismiss" at bounding box center [673, 405] width 42 height 17
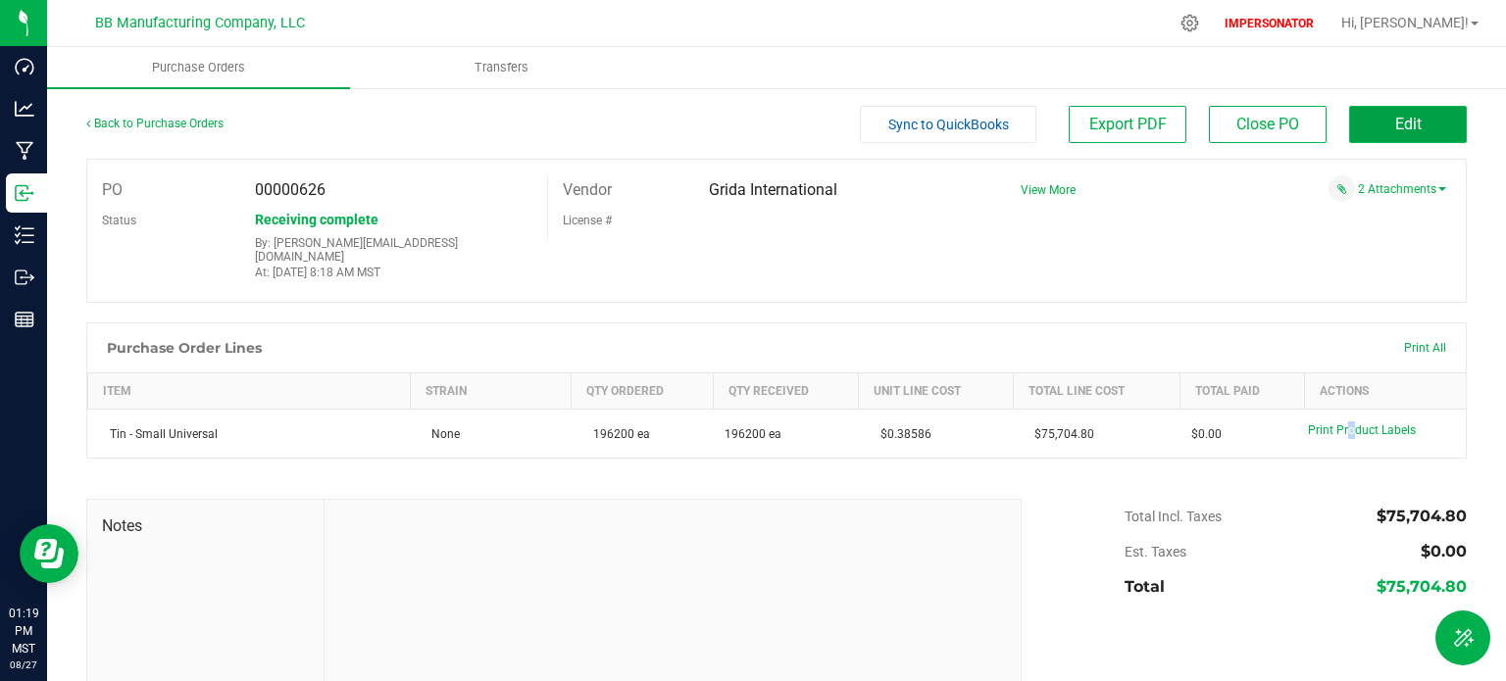
click at [1366, 125] on button "Edit" at bounding box center [1408, 124] width 118 height 37
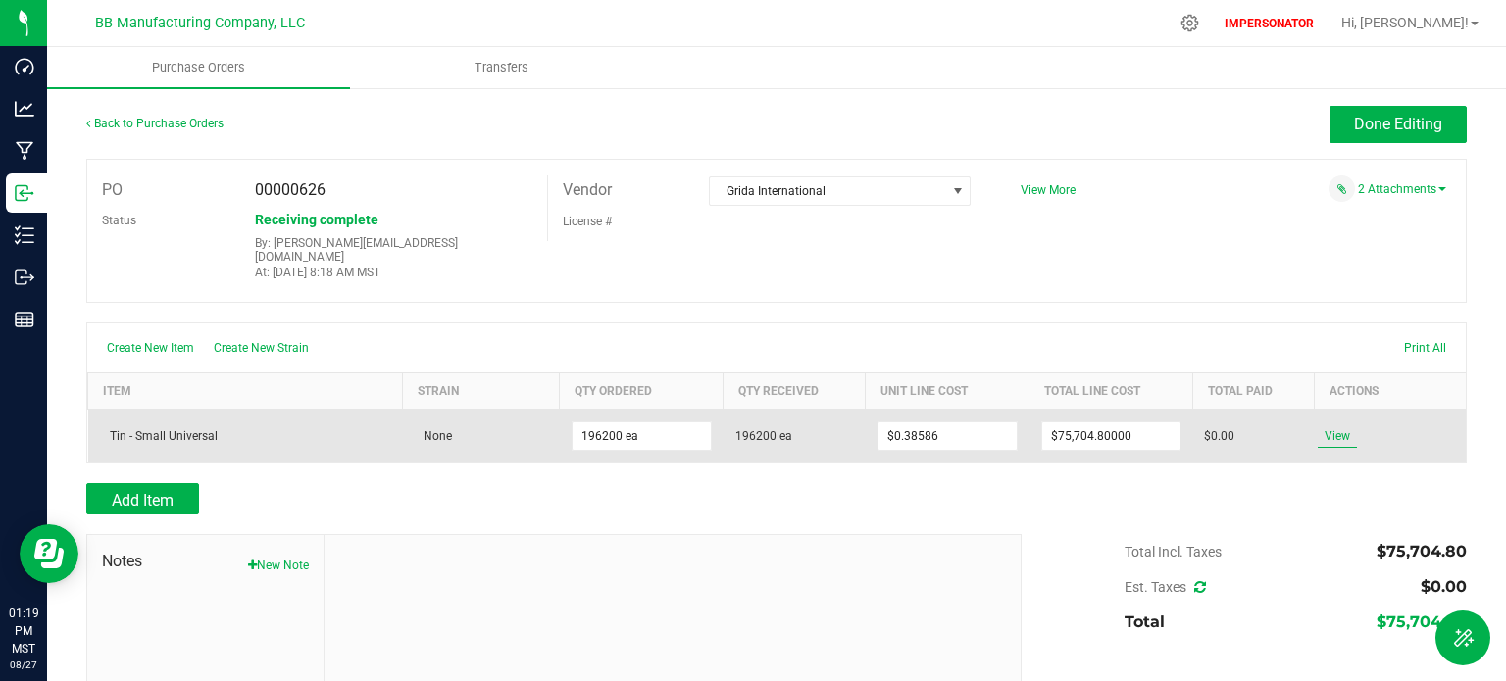
click at [1322, 425] on span "View" at bounding box center [1337, 437] width 39 height 24
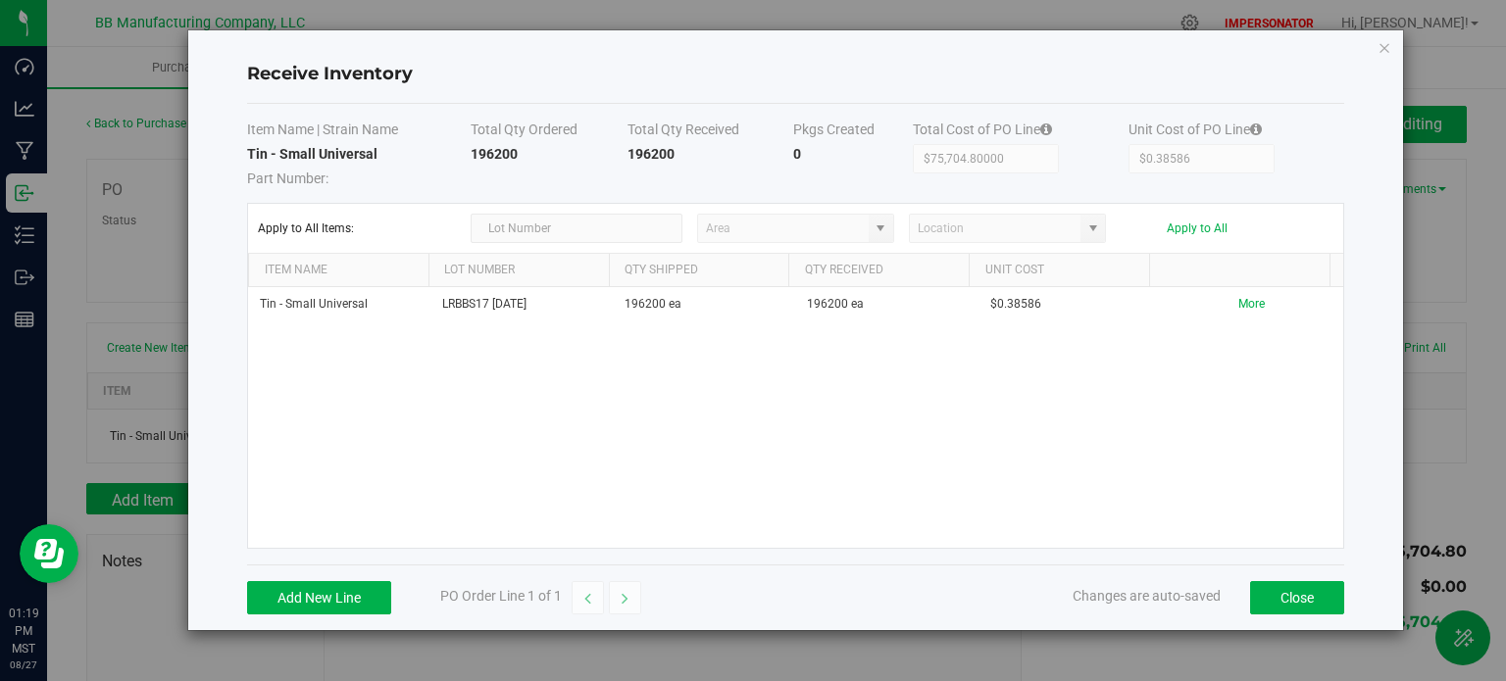
click at [456, 76] on h4 "Receive Inventory" at bounding box center [795, 74] width 1097 height 25
click at [1385, 46] on icon "Close modal" at bounding box center [1385, 47] width 14 height 24
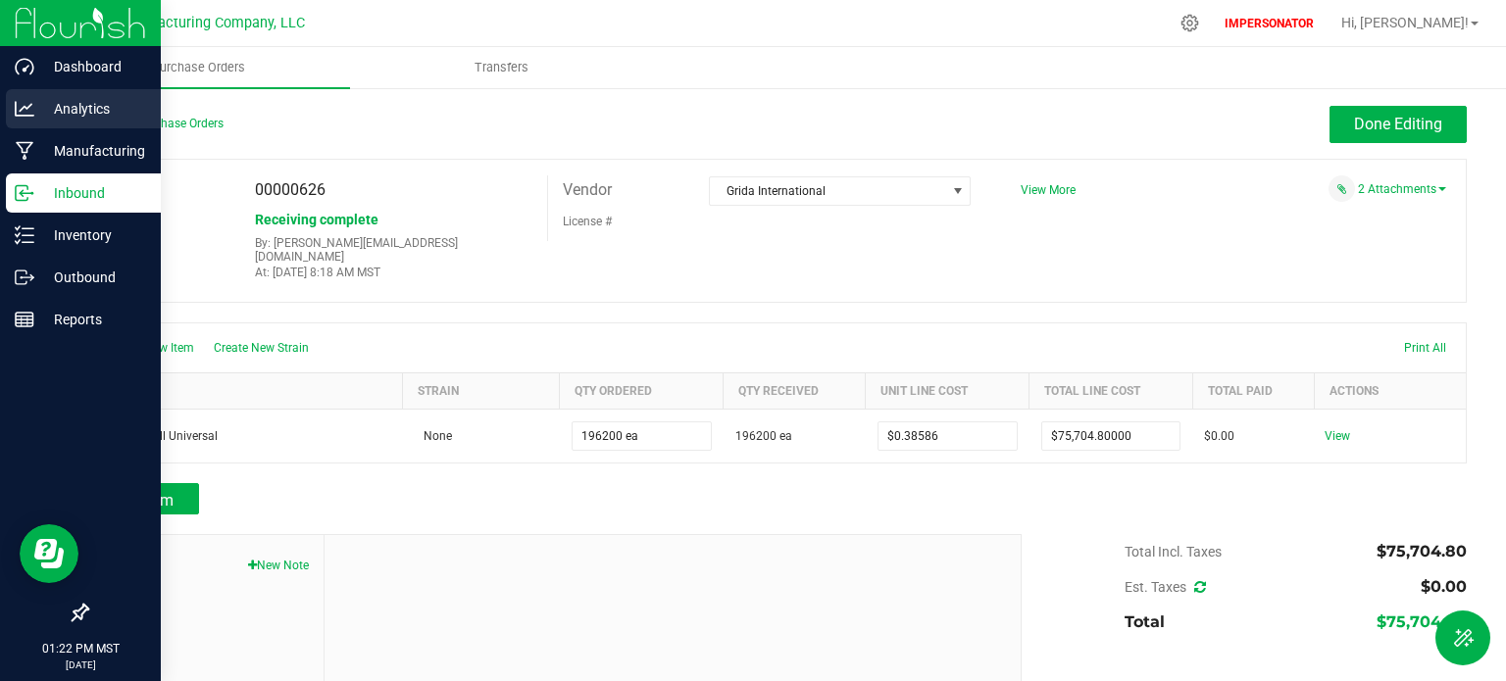
click at [54, 113] on p "Analytics" at bounding box center [93, 109] width 118 height 24
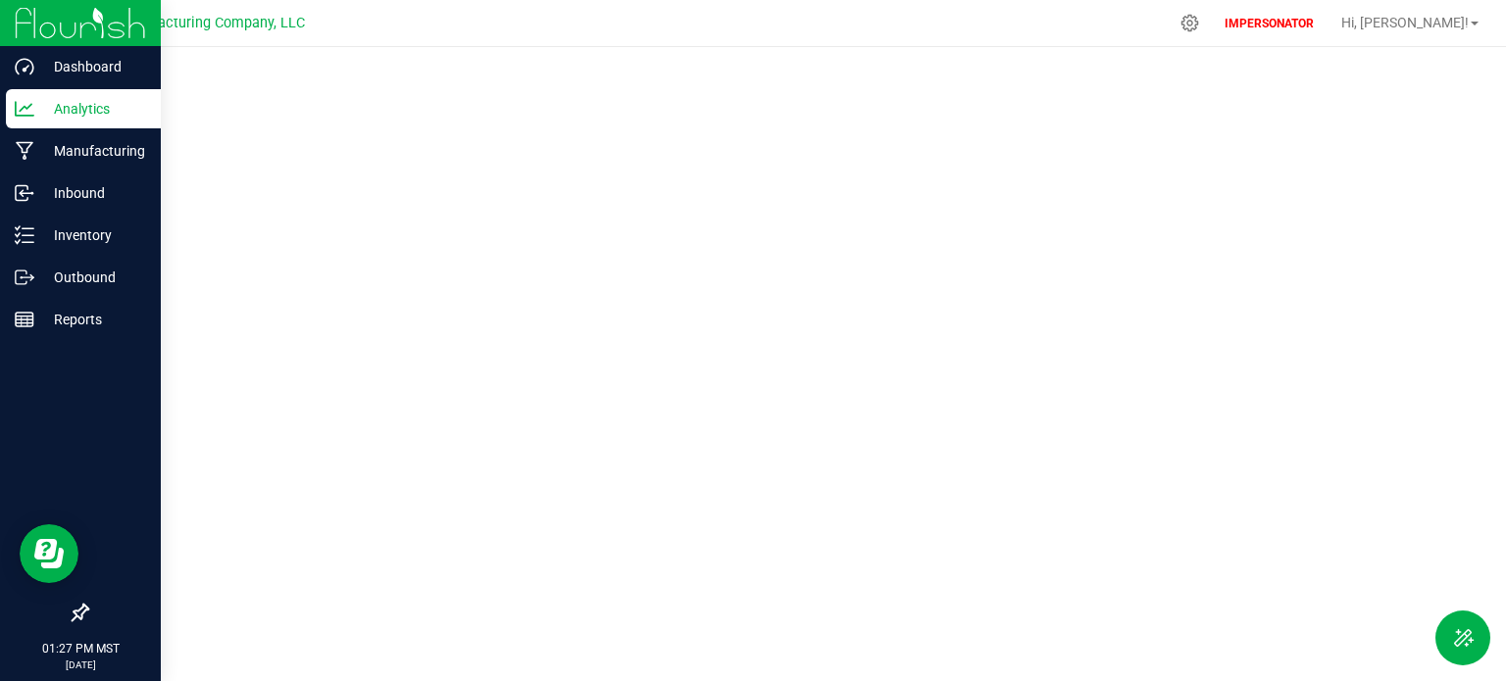
click at [55, 110] on p "Analytics" at bounding box center [93, 109] width 118 height 24
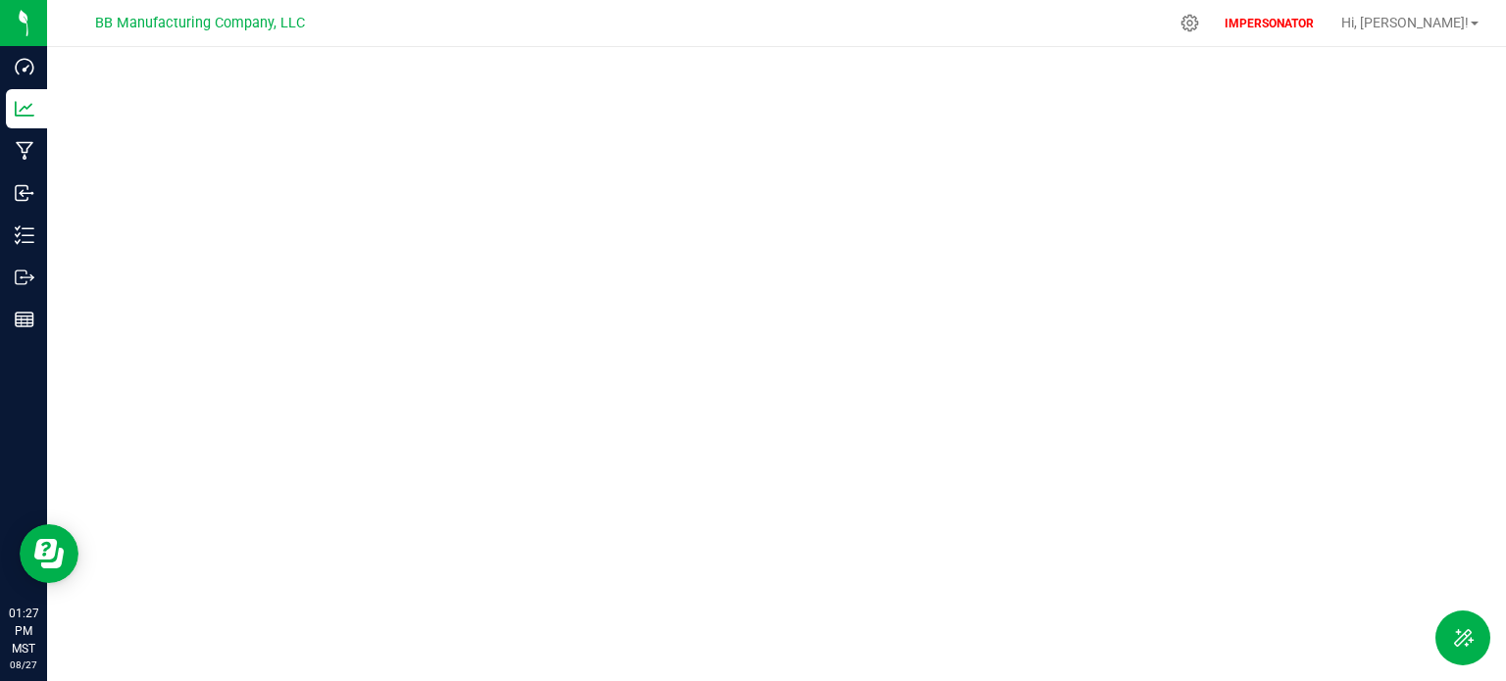
click at [64, 667] on div at bounding box center [776, 358] width 1459 height 623
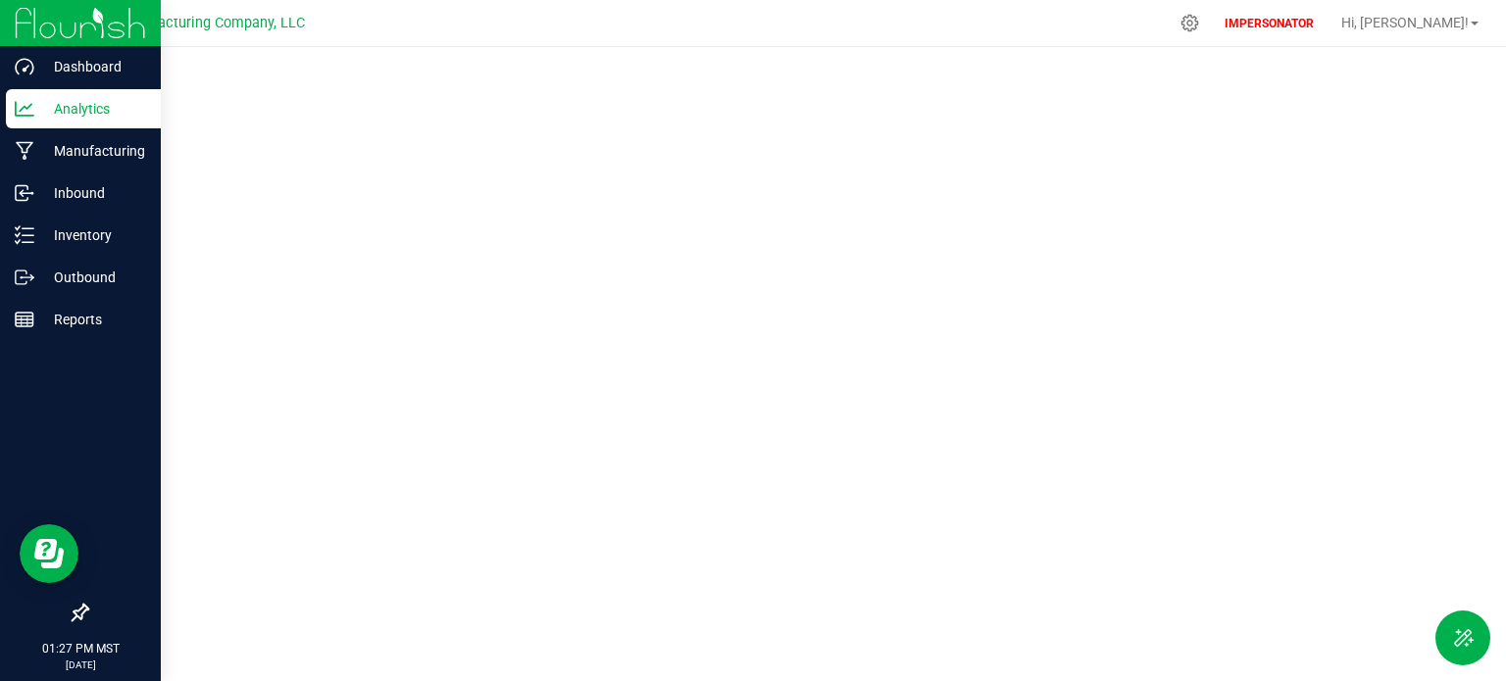
click at [27, 110] on icon at bounding box center [25, 109] width 20 height 20
